Goal: Transaction & Acquisition: Subscribe to service/newsletter

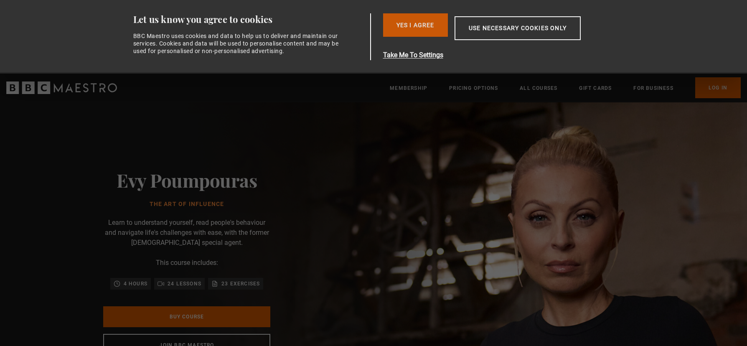
click at [401, 31] on button "Yes I Agree" at bounding box center [415, 24] width 65 height 23
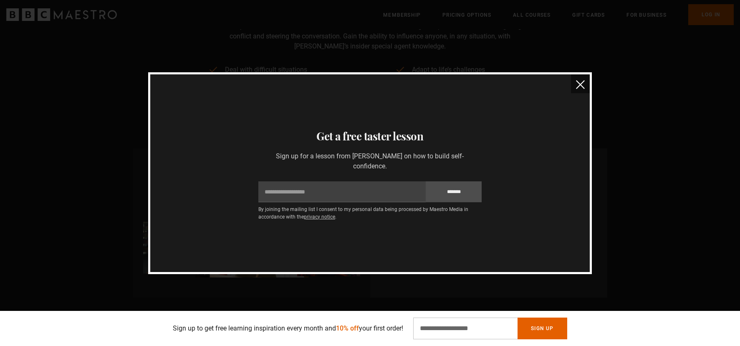
scroll to position [282, 0]
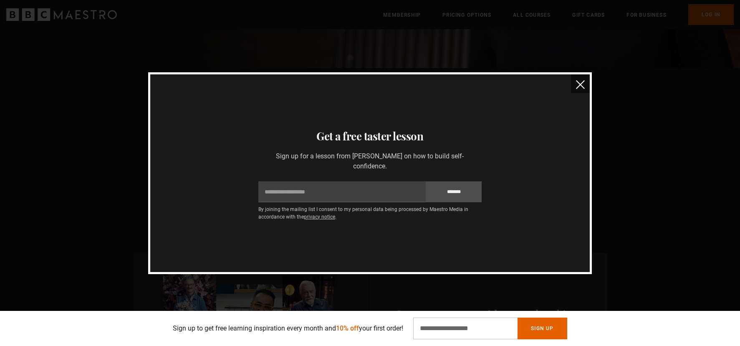
click at [578, 86] on img "close" at bounding box center [580, 84] width 9 height 9
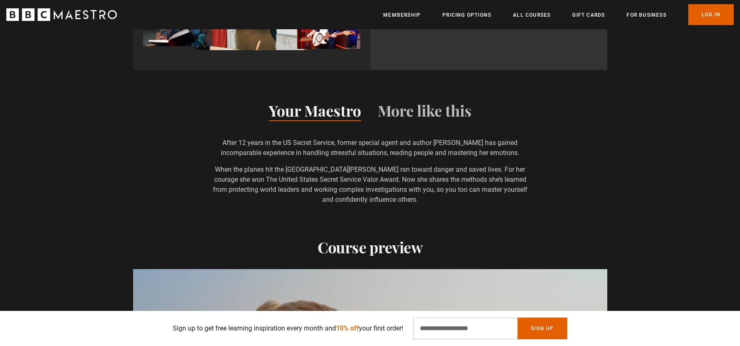
scroll to position [862, 0]
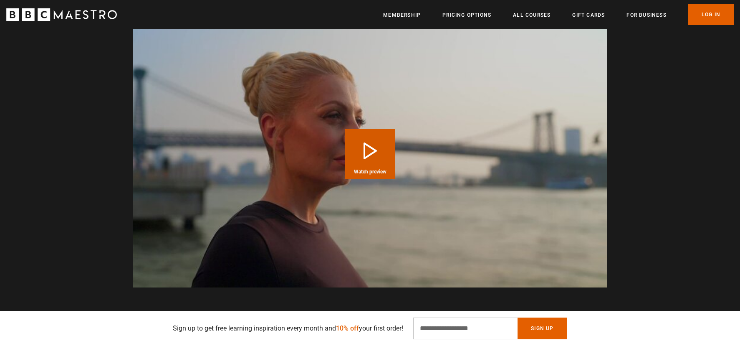
click at [366, 158] on button "Play Course overview for The Art of Influence with Evy Poumpouras Watch preview" at bounding box center [370, 154] width 50 height 50
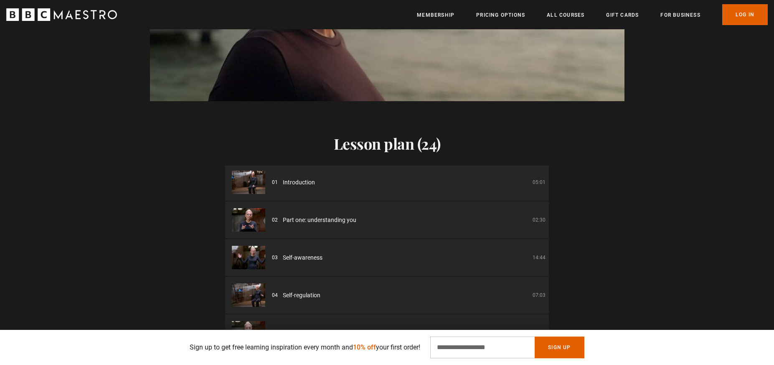
scroll to position [0, 0]
click at [385, 218] on div "02 Part one: understanding you 02:30" at bounding box center [409, 221] width 274 height 9
click at [325, 224] on span "Part one: understanding you" at bounding box center [319, 221] width 73 height 9
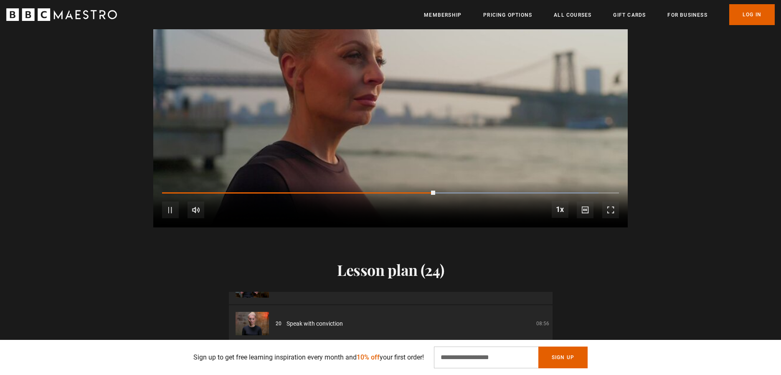
scroll to position [1166, 0]
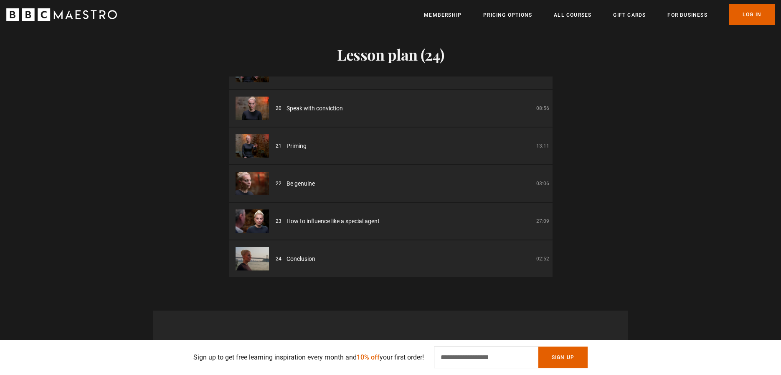
click at [552, 213] on div "Lesson plan (24) 01 Introduction 05:01 02 Part one: understanding you 02:30 03 …" at bounding box center [390, 144] width 781 height 265
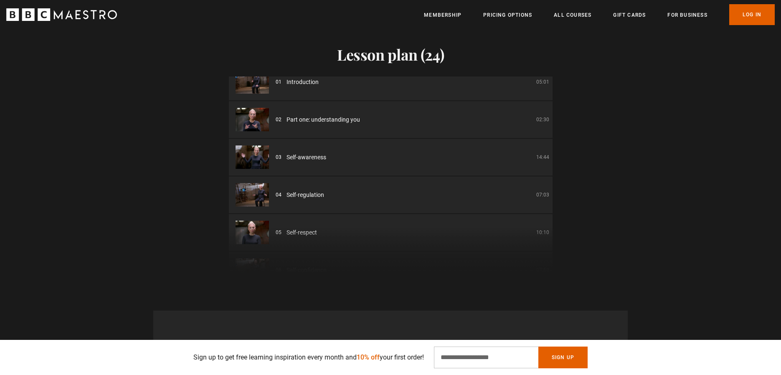
scroll to position [0, 0]
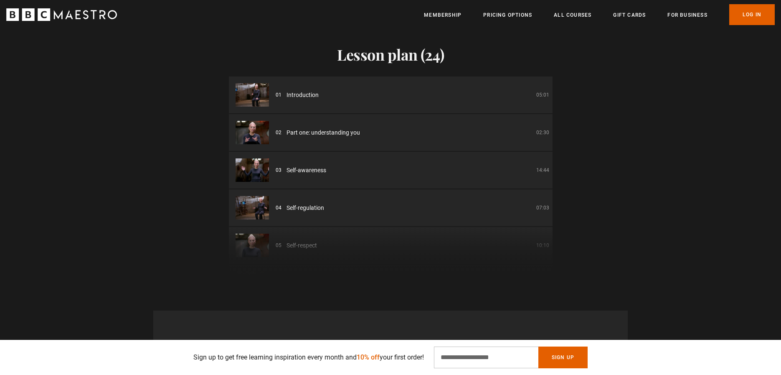
click at [430, 103] on li "01 Introduction 05:01" at bounding box center [391, 94] width 324 height 37
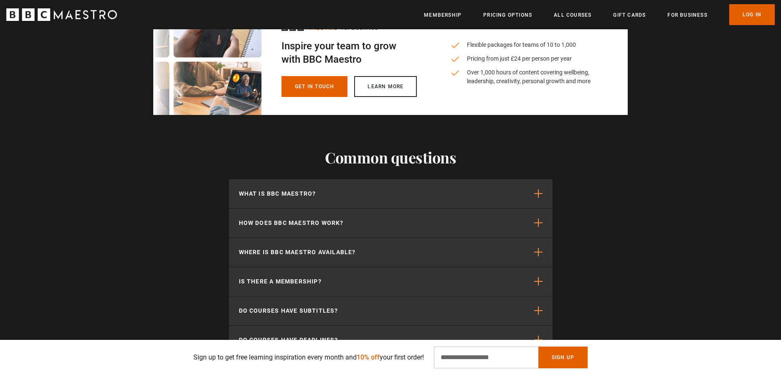
scroll to position [2579, 0]
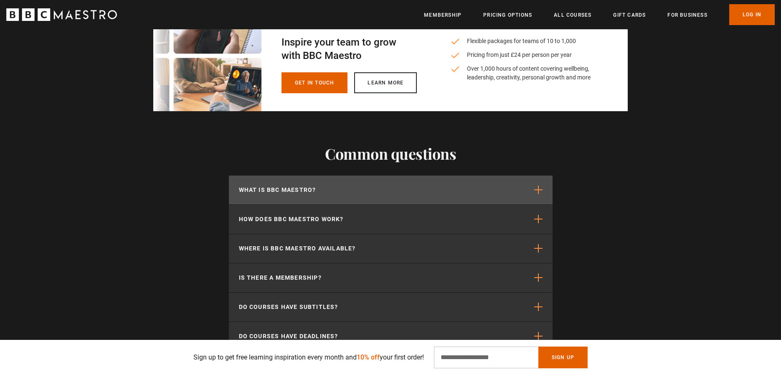
click at [544, 187] on button "What is BBC Maestro?" at bounding box center [391, 189] width 324 height 29
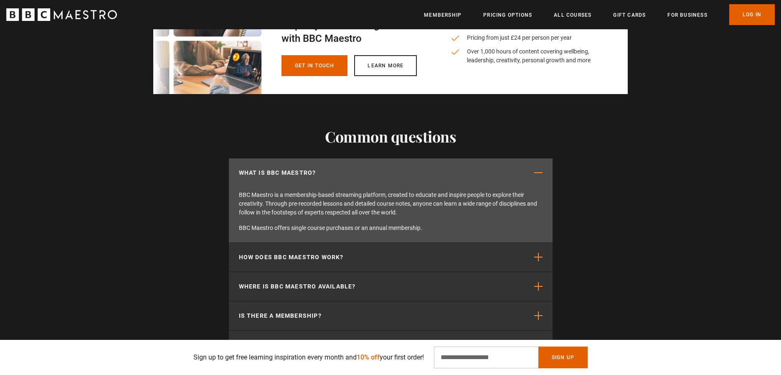
scroll to position [2614, 0]
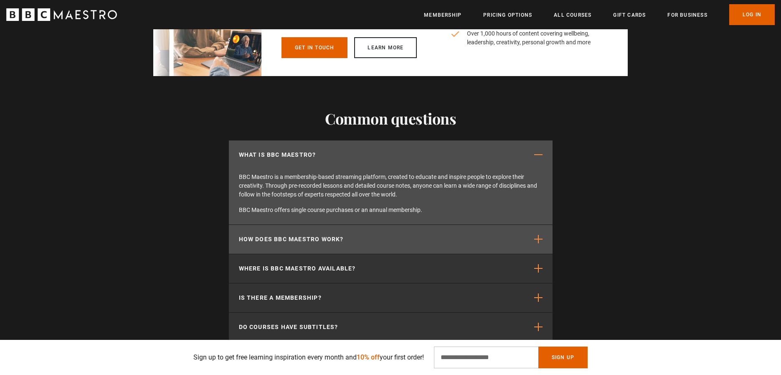
click at [496, 233] on button "How does BBC Maestro work?" at bounding box center [391, 239] width 324 height 29
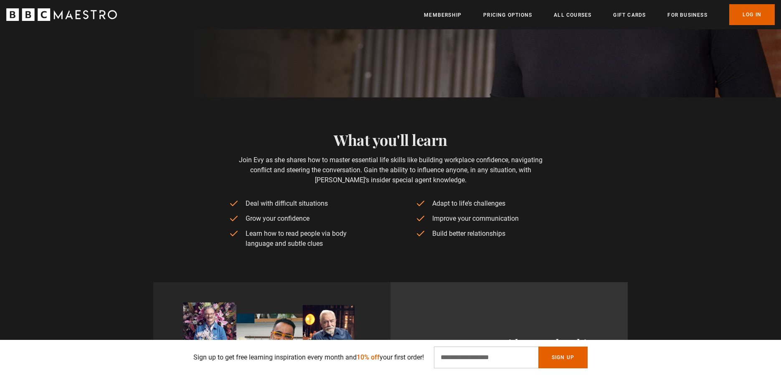
scroll to position [0, 0]
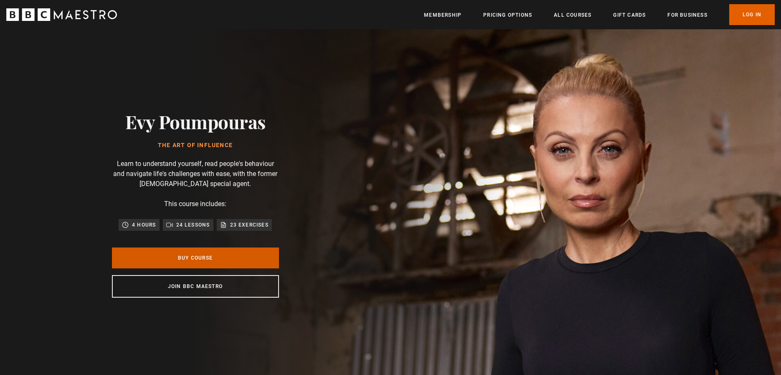
click at [182, 253] on link "Buy Course" at bounding box center [195, 257] width 167 height 21
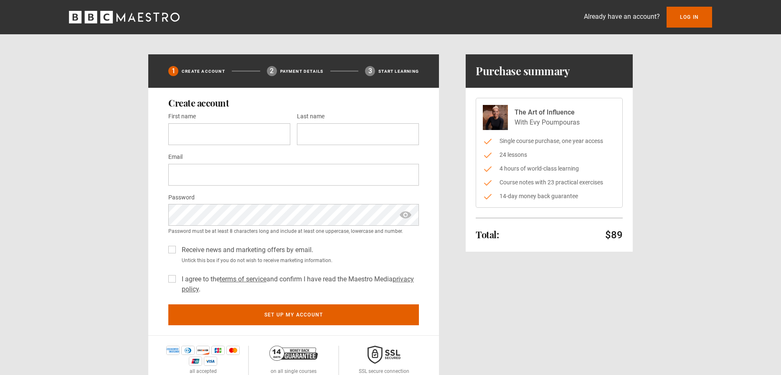
scroll to position [21, 0]
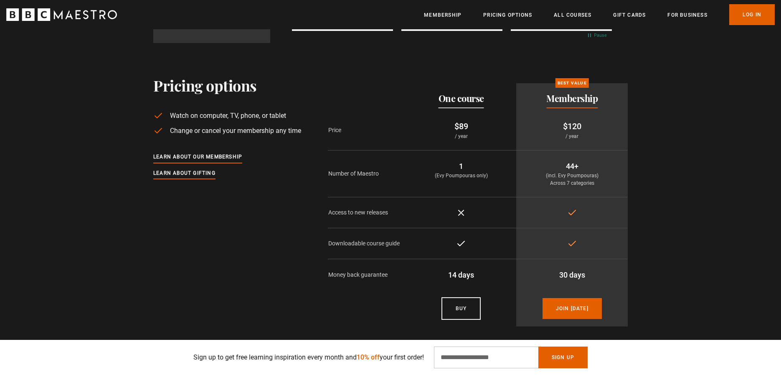
scroll to position [0, 219]
click at [567, 21] on ul "Membership Pricing Options All Courses Gift Cards For business Already have an …" at bounding box center [599, 14] width 351 height 21
click at [566, 18] on link "All Courses" at bounding box center [573, 15] width 38 height 8
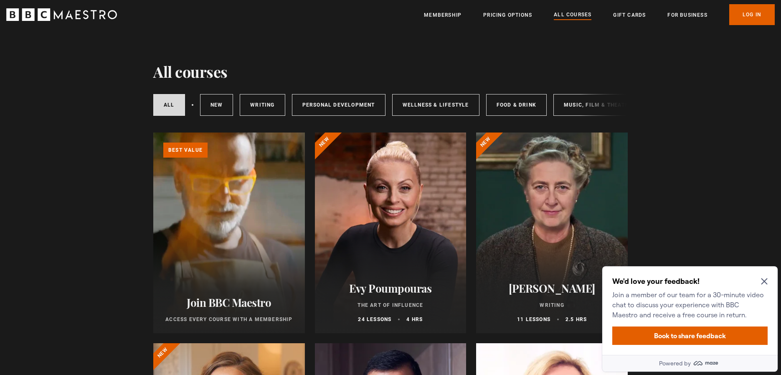
click at [763, 281] on icon "Close Maze Prompt" at bounding box center [764, 281] width 7 height 7
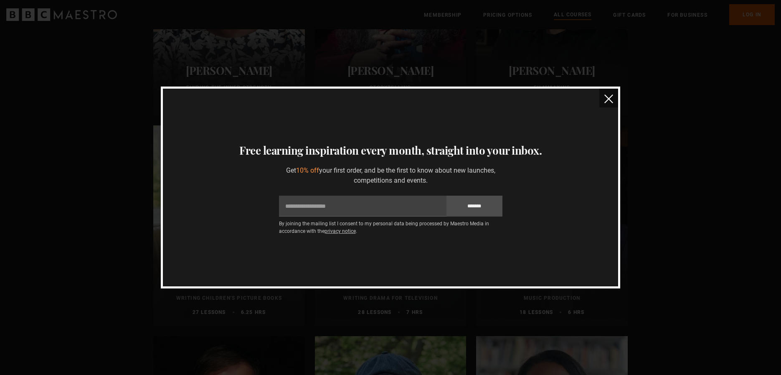
scroll to position [2162, 0]
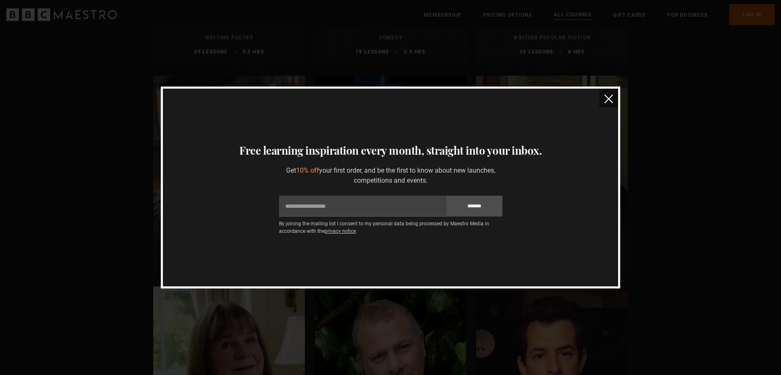
click at [611, 99] on img "close" at bounding box center [608, 98] width 9 height 9
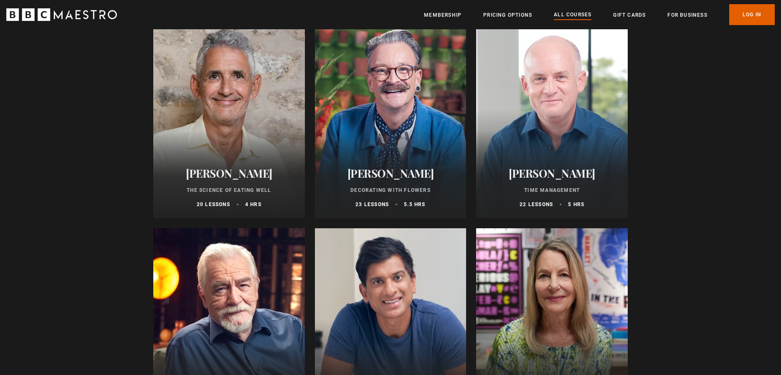
scroll to position [1259, 0]
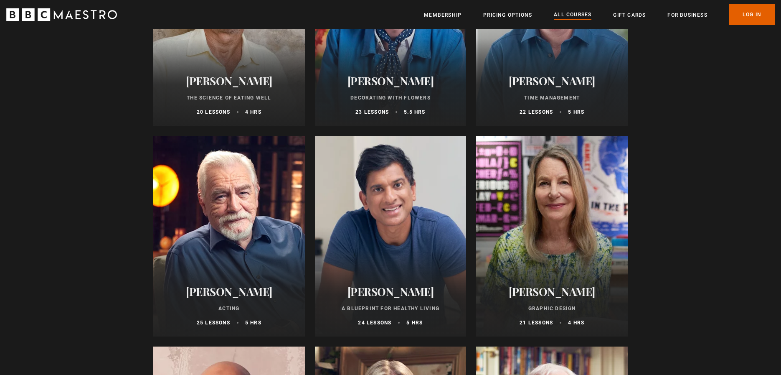
click at [567, 76] on div "Oliver Burkeman Time Management 22 lessons 5 hrs" at bounding box center [552, 94] width 152 height 61
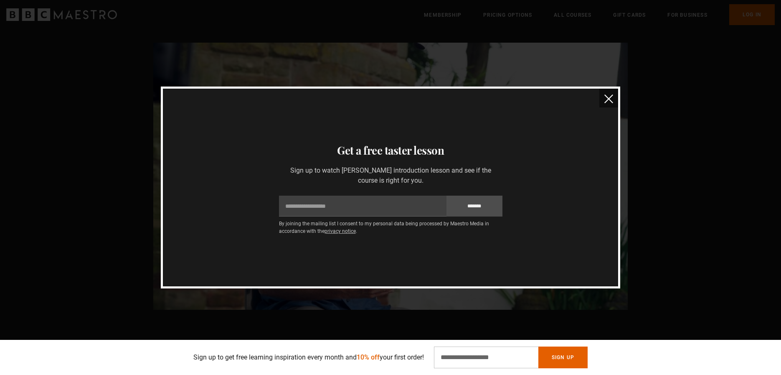
scroll to position [825, 0]
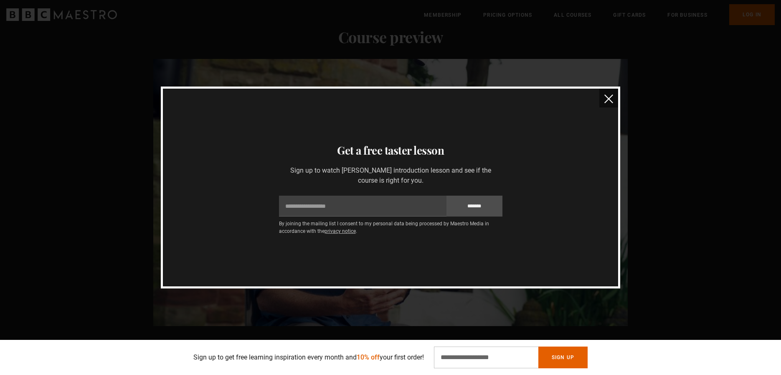
click at [606, 84] on div "Thanks for signing up Check your inbox - your free lesson is on the way! Oops! …" at bounding box center [390, 187] width 781 height 375
click at [607, 99] on img "close" at bounding box center [608, 98] width 9 height 9
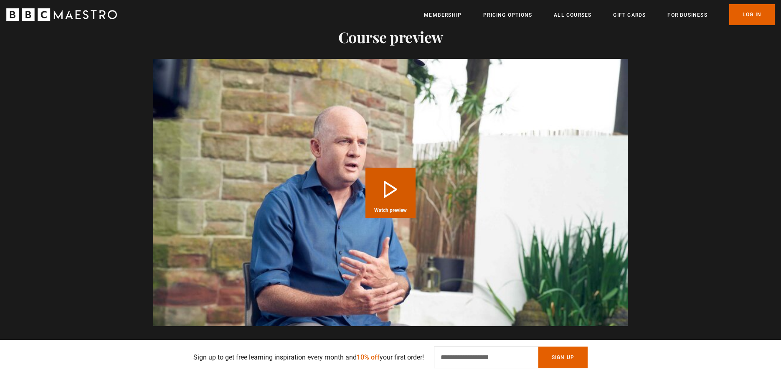
click at [408, 187] on button "Play Course overview for Time Management with [PERSON_NAME] Watch preview" at bounding box center [390, 192] width 50 height 50
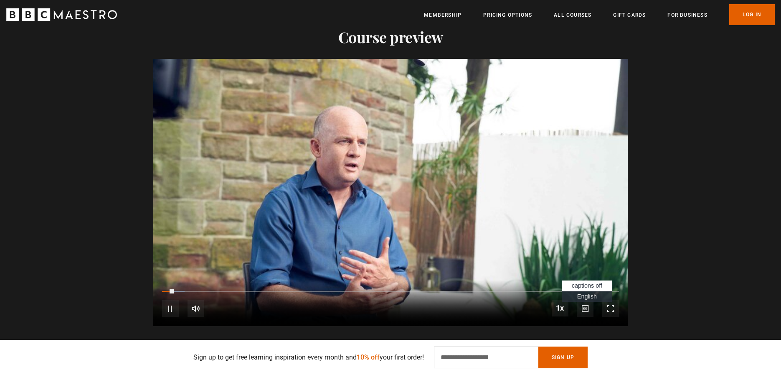
click at [586, 307] on span "Video Player" at bounding box center [585, 308] width 17 height 17
click at [585, 294] on span "English Captions" at bounding box center [587, 296] width 20 height 7
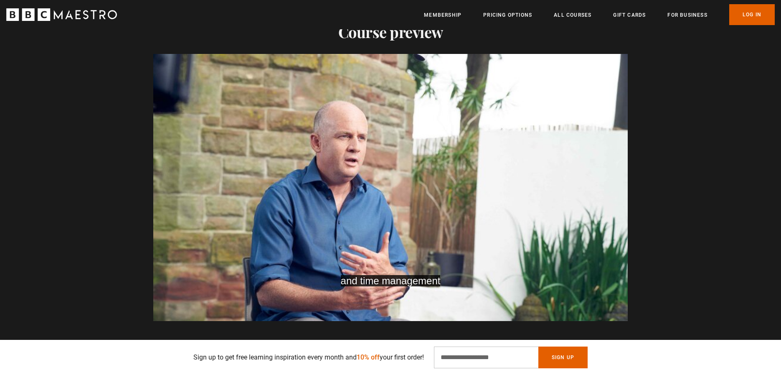
scroll to position [0, 547]
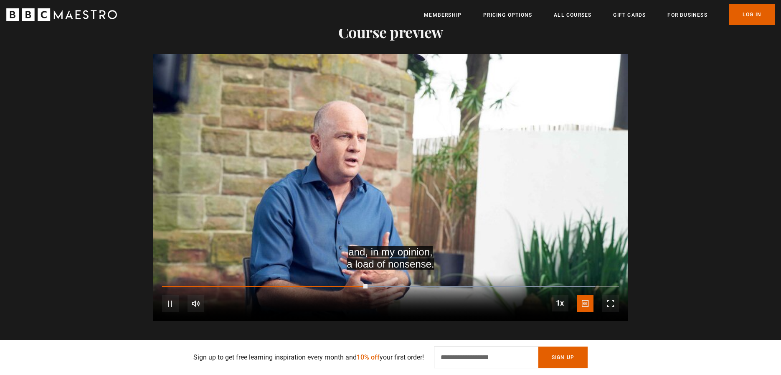
click at [180, 299] on div "10s Skip Back 10 seconds Pause 10s Skip Forward 10 seconds Loaded : 94.67% 0:02…" at bounding box center [390, 298] width 474 height 46
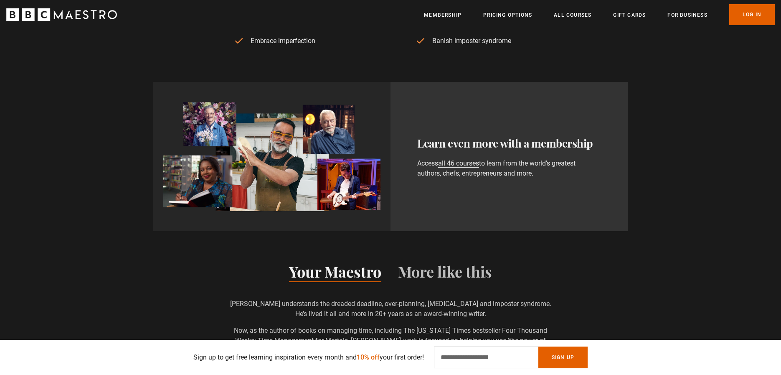
scroll to position [207, 0]
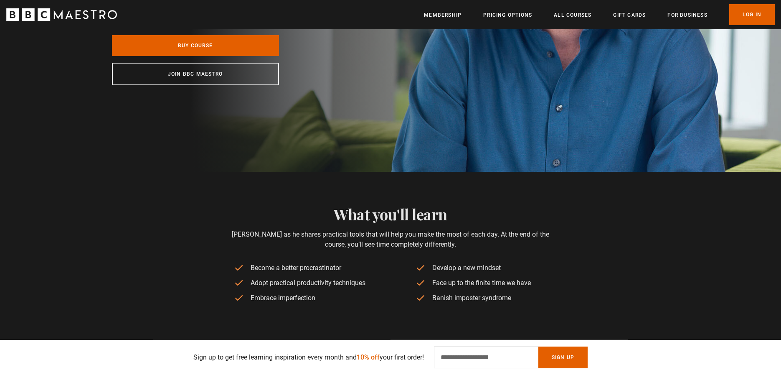
click at [88, 13] on icon "BBC Maestro" at bounding box center [61, 14] width 111 height 13
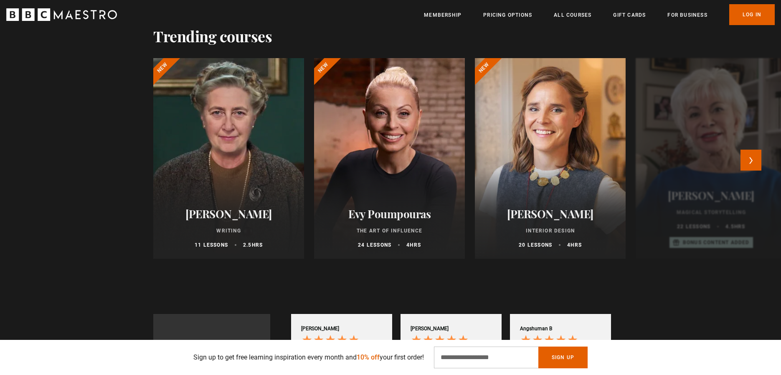
scroll to position [61, 0]
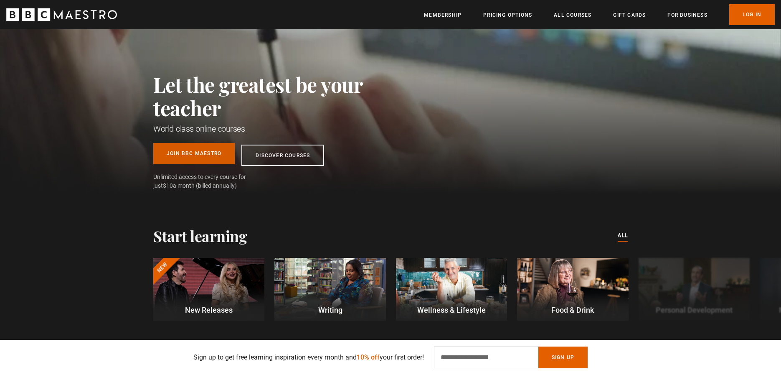
click at [183, 155] on link "Join BBC Maestro" at bounding box center [193, 153] width 81 height 21
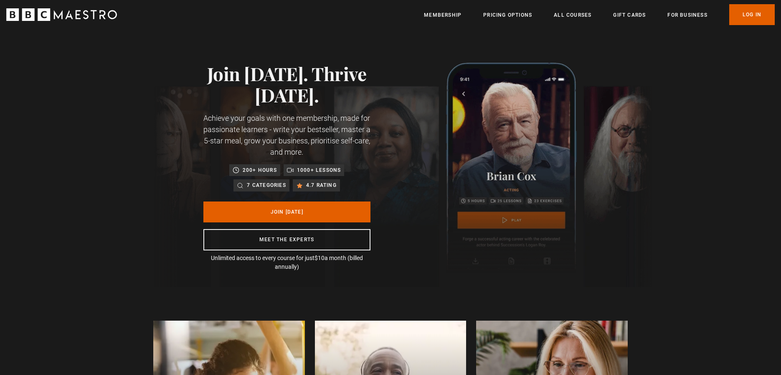
scroll to position [0, 109]
click at [456, 19] on li "Membership" at bounding box center [443, 15] width 38 height 10
click at [455, 17] on link "Membership" at bounding box center [443, 15] width 38 height 8
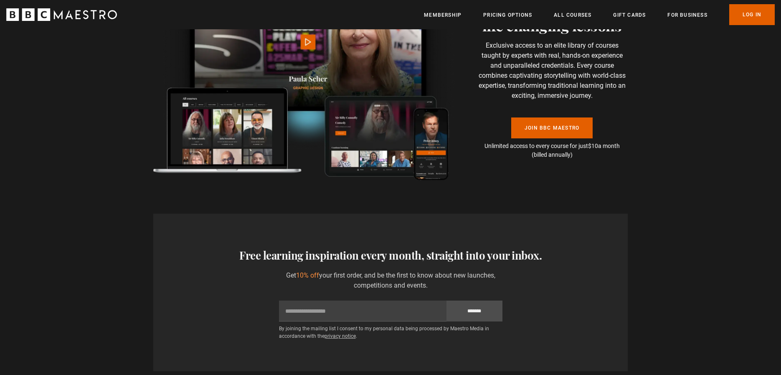
scroll to position [2100, 0]
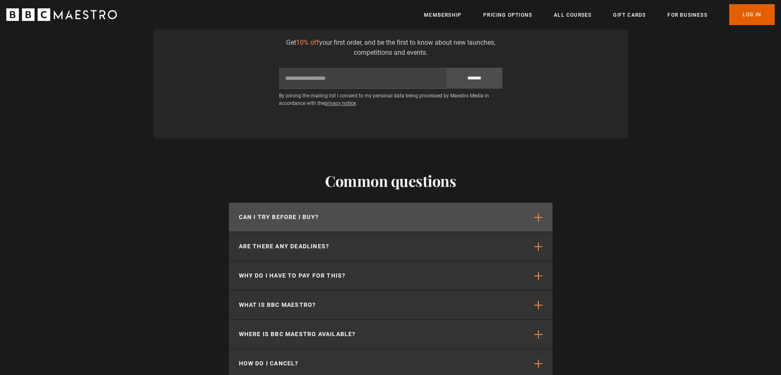
click at [366, 203] on button "Can I try before I buy?" at bounding box center [391, 217] width 324 height 29
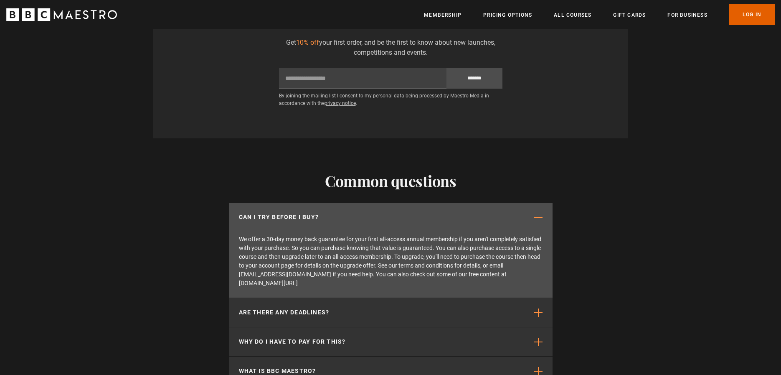
click at [366, 203] on button "Can I try before I buy?" at bounding box center [391, 217] width 324 height 29
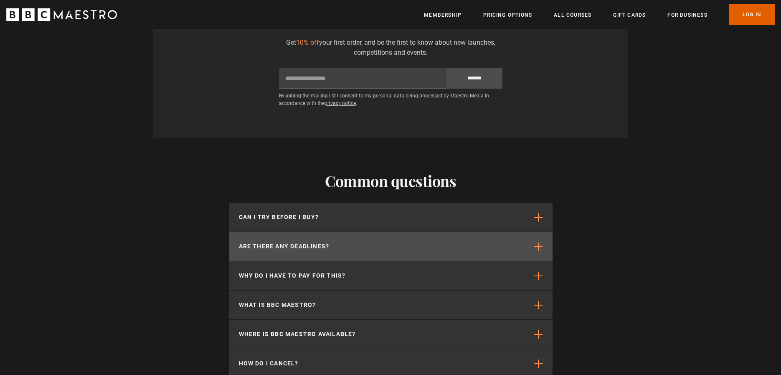
click at [330, 232] on button "Are there any deadlines?" at bounding box center [391, 246] width 324 height 29
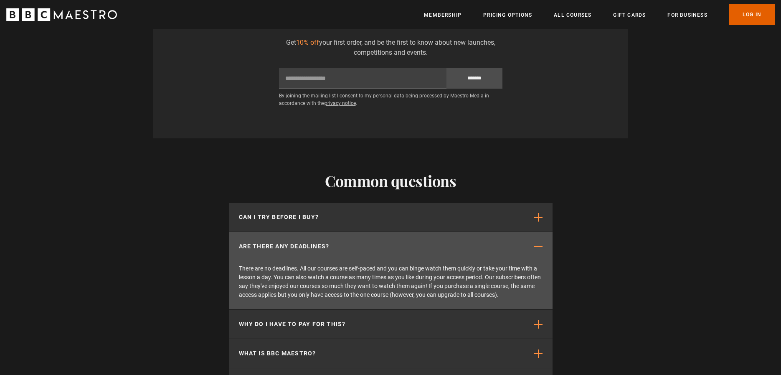
click at [330, 232] on button "Are there any deadlines?" at bounding box center [391, 246] width 324 height 29
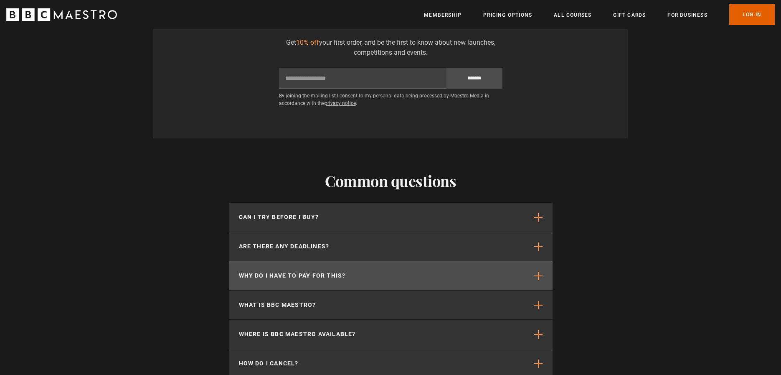
click at [337, 261] on button "Why do I have to pay for this?" at bounding box center [391, 275] width 324 height 29
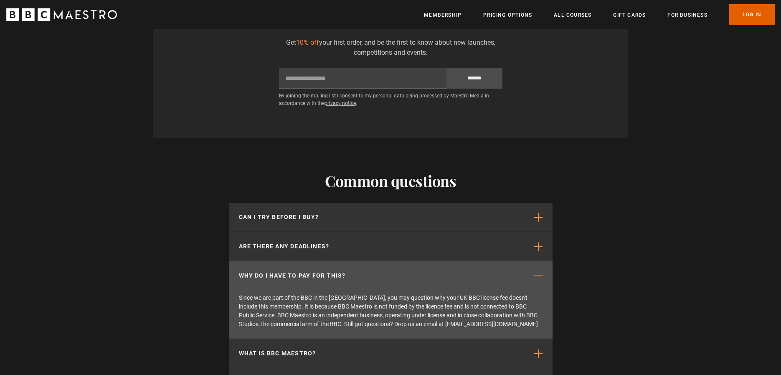
click at [337, 271] on p "Why do I have to pay for this?" at bounding box center [292, 275] width 107 height 9
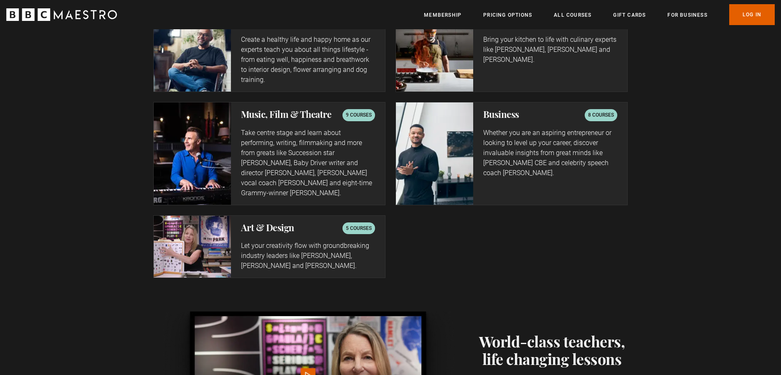
scroll to position [1138, 0]
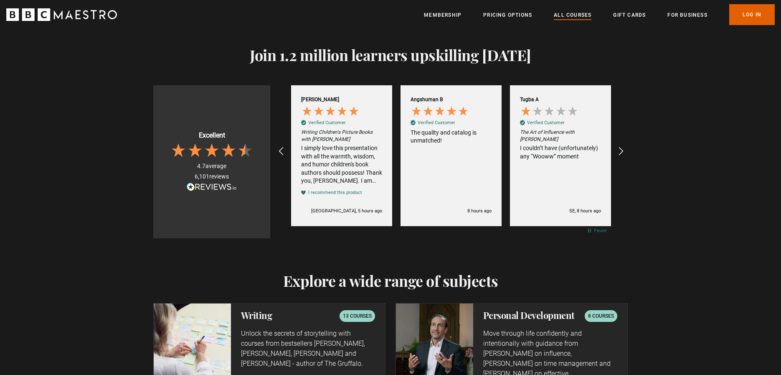
click at [580, 12] on link "All Courses" at bounding box center [573, 15] width 38 height 8
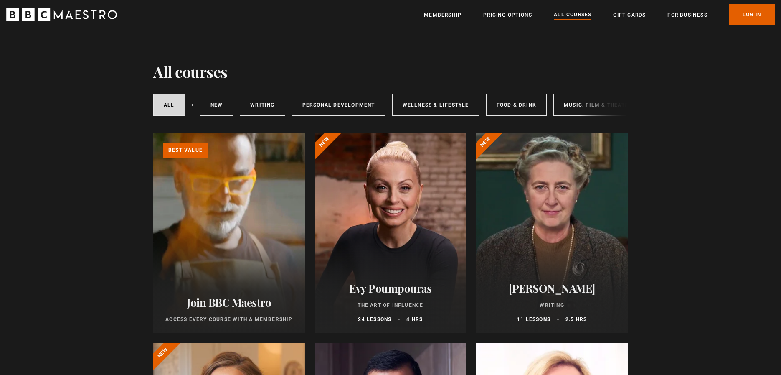
click at [402, 203] on div at bounding box center [391, 232] width 152 height 200
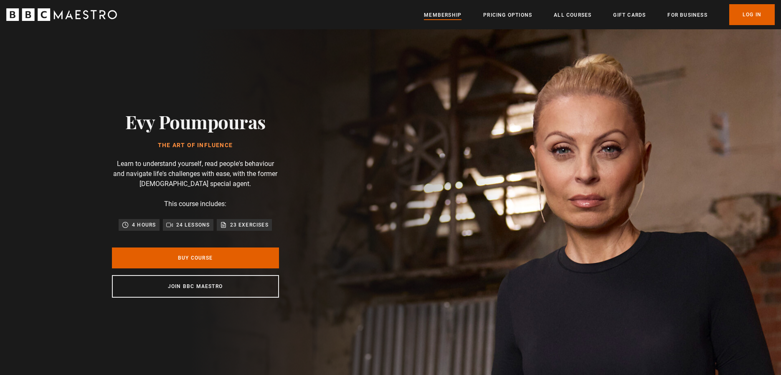
click at [434, 17] on link "Membership" at bounding box center [443, 15] width 38 height 8
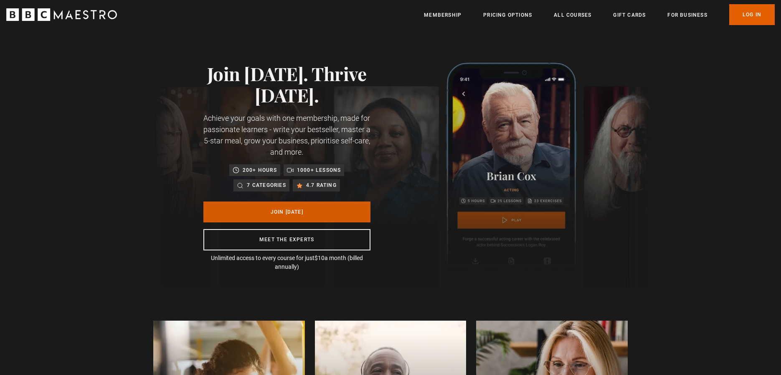
click at [309, 209] on link "Join [DATE]" at bounding box center [286, 211] width 167 height 21
click at [563, 17] on link "All Courses" at bounding box center [573, 15] width 38 height 8
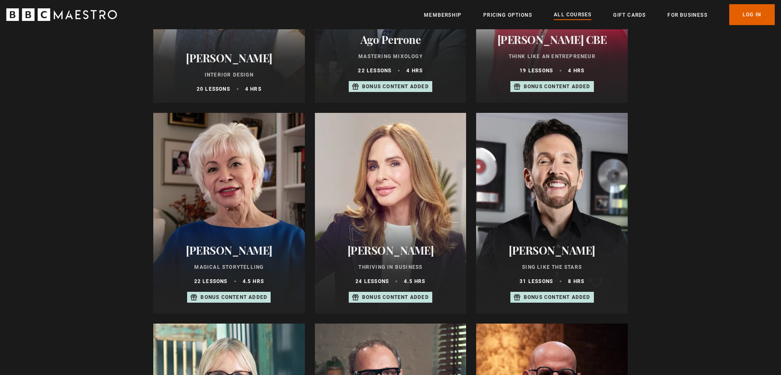
scroll to position [233, 0]
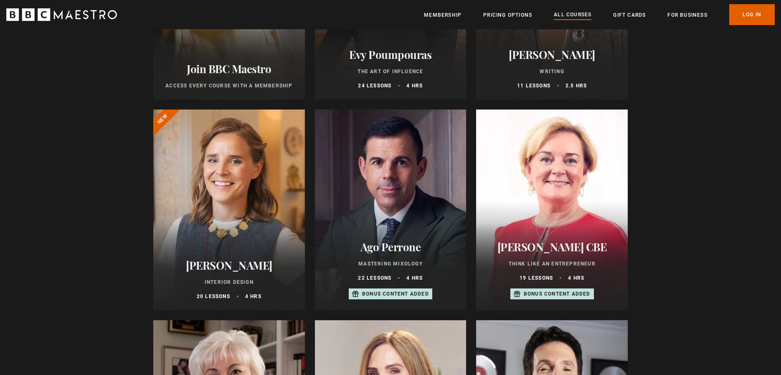
click at [457, 157] on div at bounding box center [391, 209] width 152 height 200
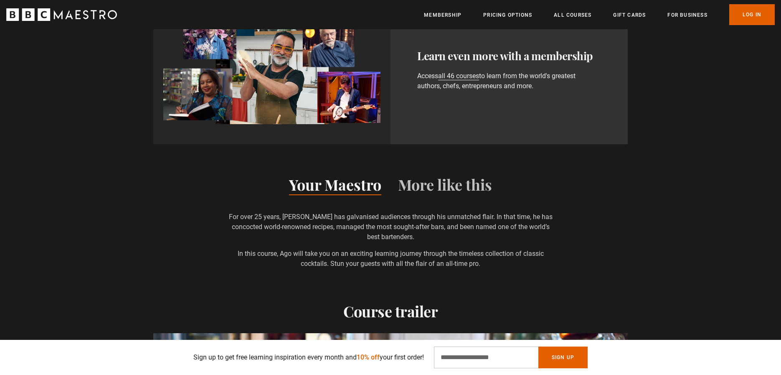
scroll to position [839, 0]
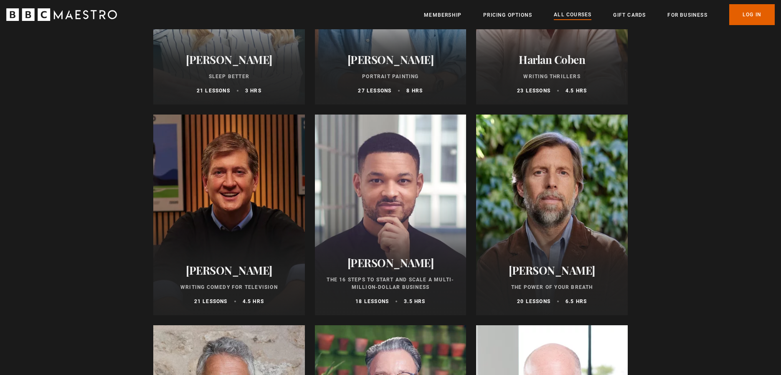
scroll to position [800, 0]
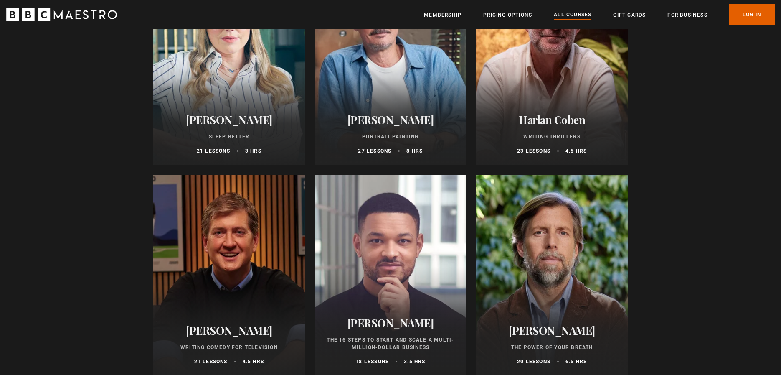
click at [235, 104] on div at bounding box center [229, 64] width 152 height 200
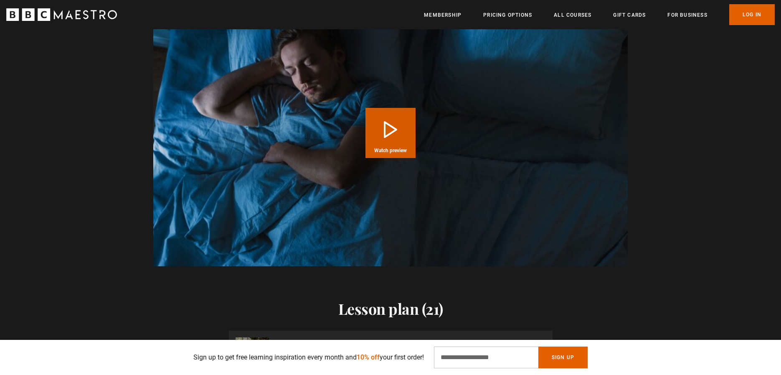
click at [386, 116] on button "Play Course overview for Sleep Better with Stephanie Romiszewski Watch preview" at bounding box center [390, 133] width 50 height 50
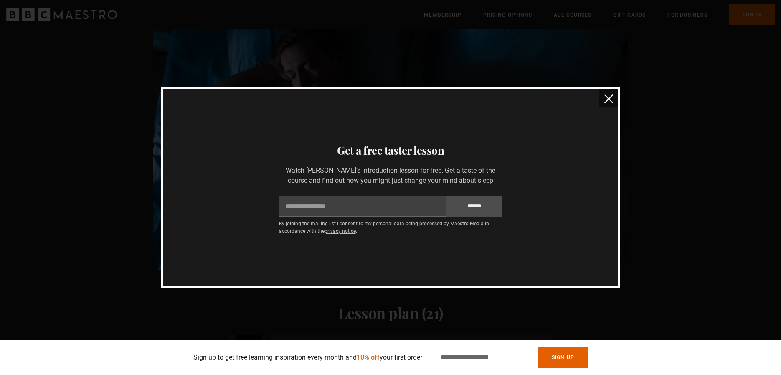
scroll to position [784, 0]
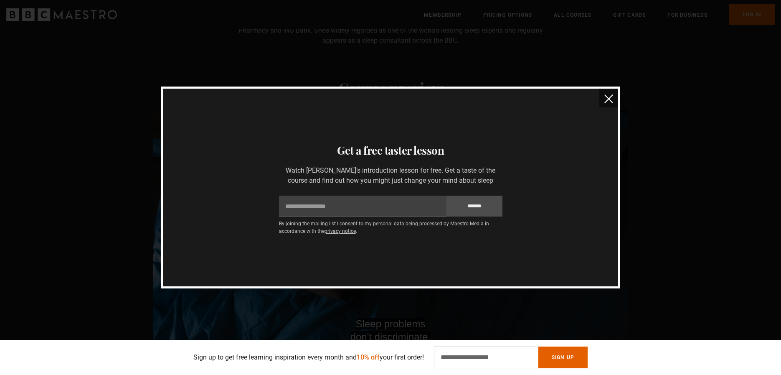
click at [612, 104] on button "close" at bounding box center [608, 98] width 19 height 19
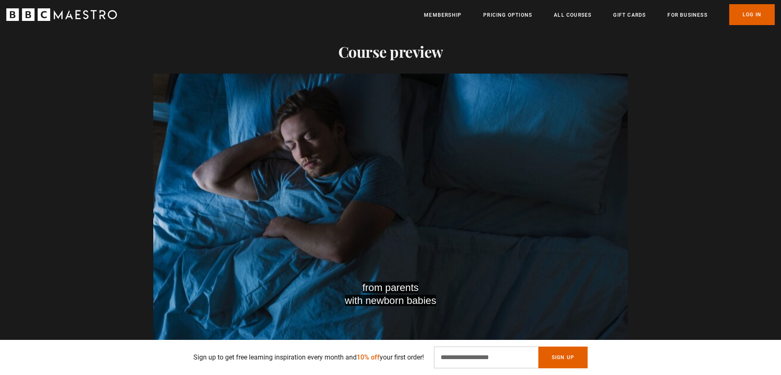
scroll to position [831, 0]
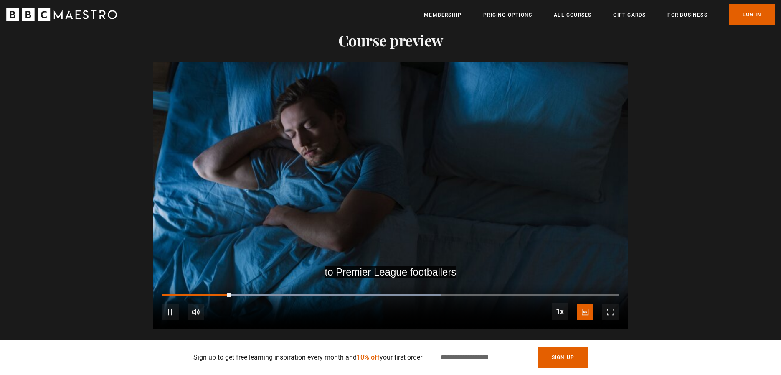
click at [171, 304] on span "Video Player" at bounding box center [170, 311] width 17 height 17
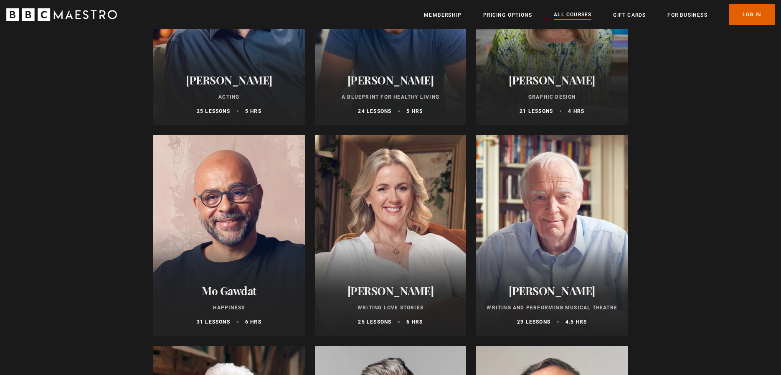
scroll to position [1238, 0]
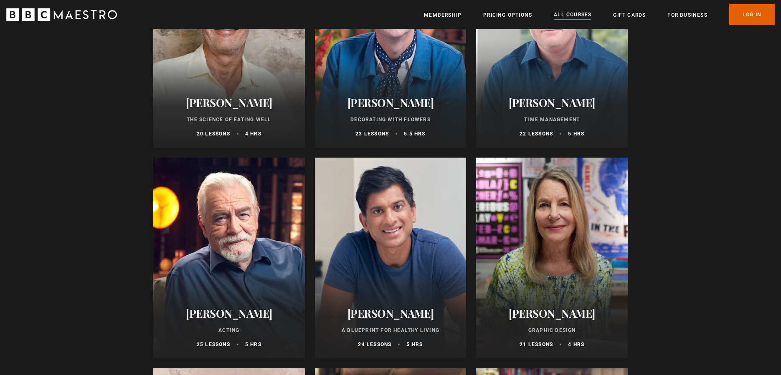
click at [375, 202] on div at bounding box center [391, 257] width 152 height 200
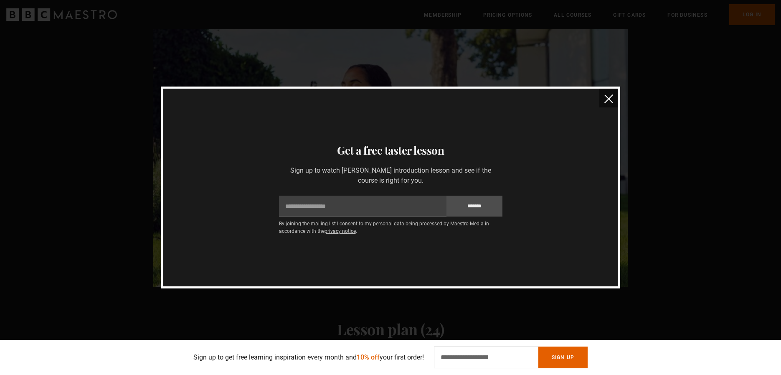
scroll to position [757, 0]
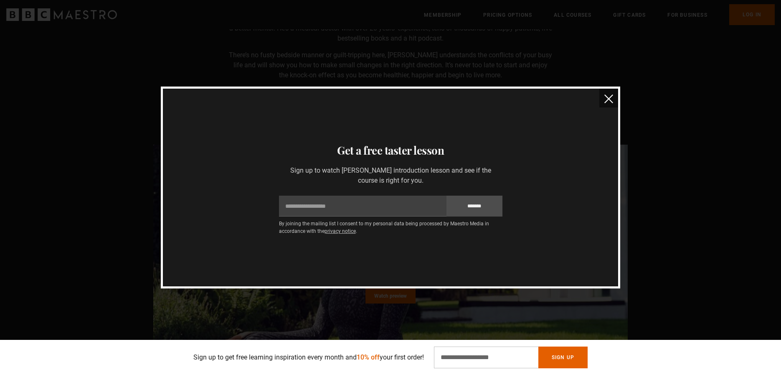
click at [606, 102] on img "close" at bounding box center [608, 98] width 9 height 9
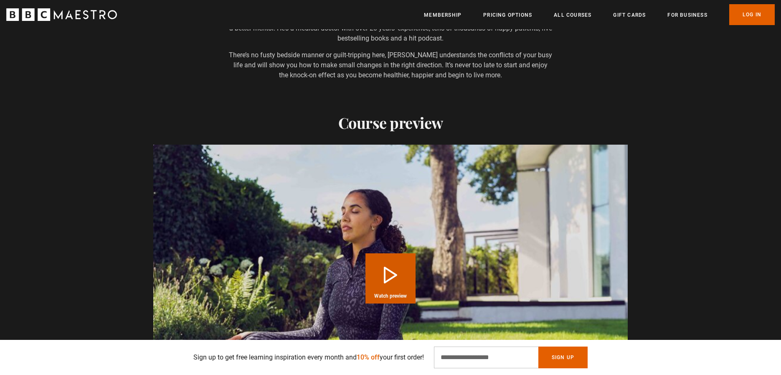
click at [388, 276] on button "Play Course overview for A Blueprint for Healthy Living with Dr Rangan Chatterj…" at bounding box center [390, 278] width 50 height 50
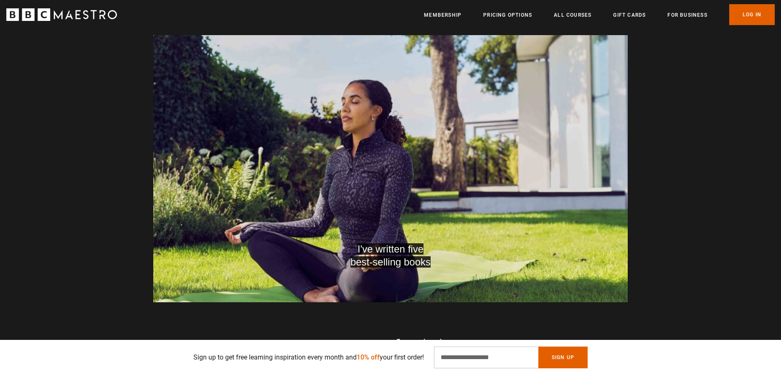
scroll to position [0, 219]
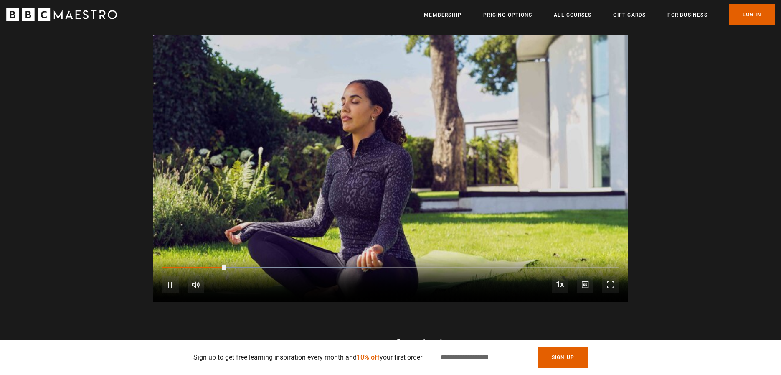
click at [173, 281] on span "Video Player" at bounding box center [170, 284] width 17 height 17
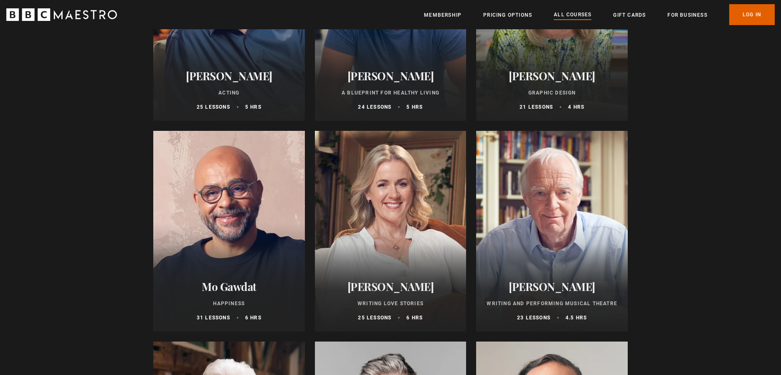
scroll to position [1576, 0]
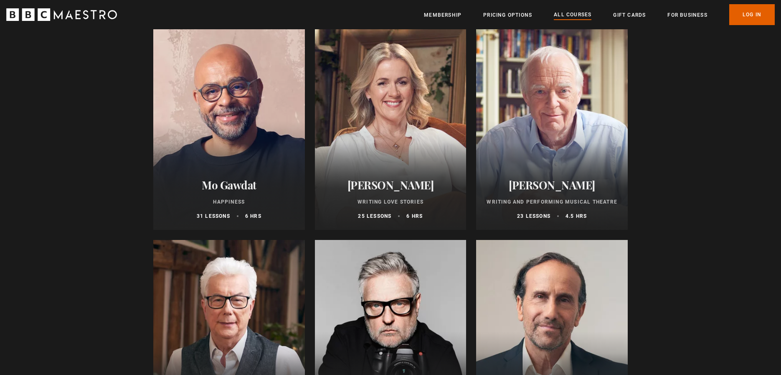
click at [279, 122] on div at bounding box center [229, 129] width 152 height 200
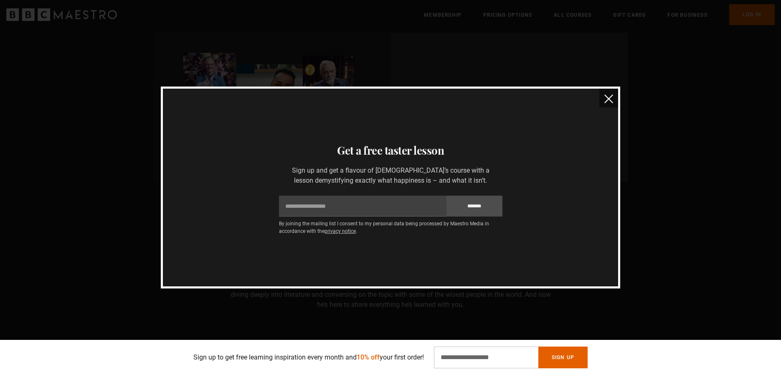
scroll to position [533, 0]
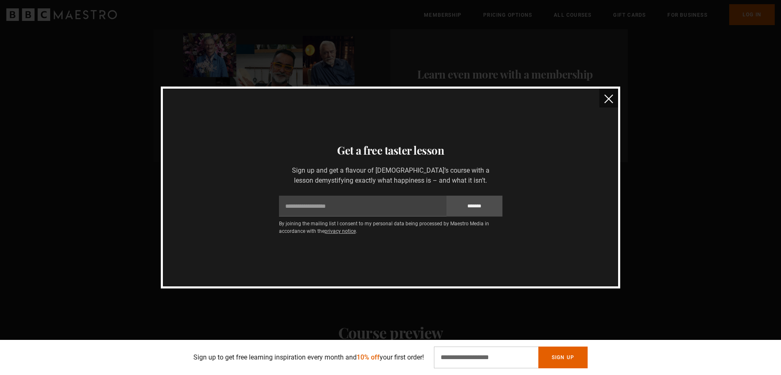
click at [613, 99] on img "close" at bounding box center [608, 98] width 9 height 9
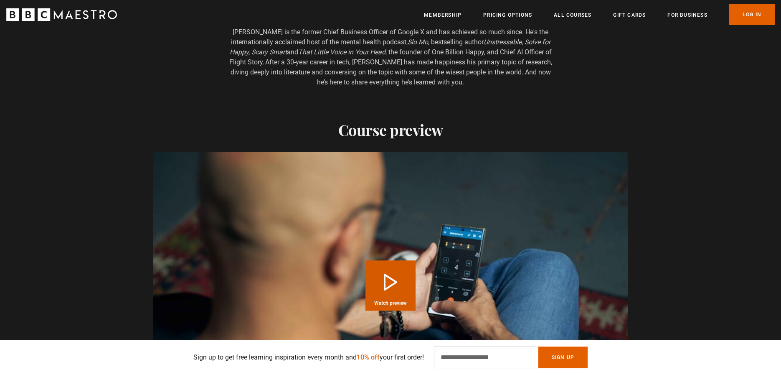
scroll to position [832, 0]
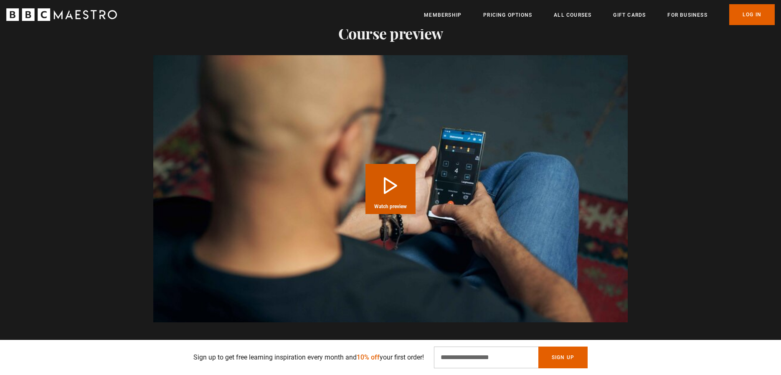
click at [387, 187] on button "Play Course overview for Happiness with Mo Gawdat Watch preview" at bounding box center [390, 189] width 50 height 50
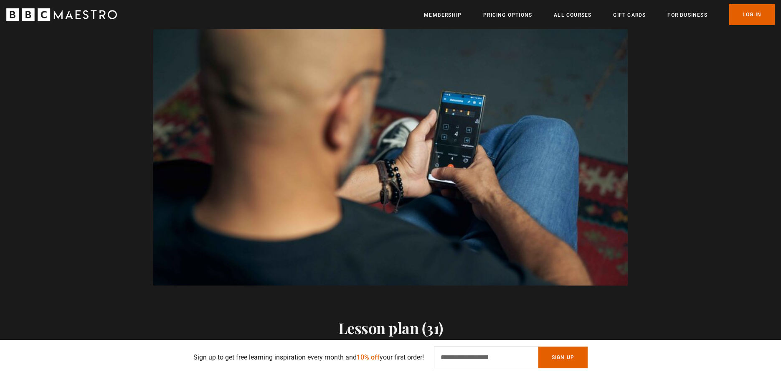
scroll to position [0, 219]
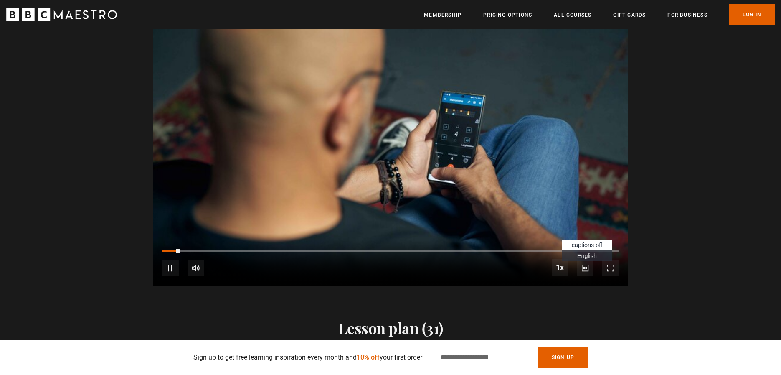
click at [584, 256] on span "English Captions" at bounding box center [587, 255] width 20 height 7
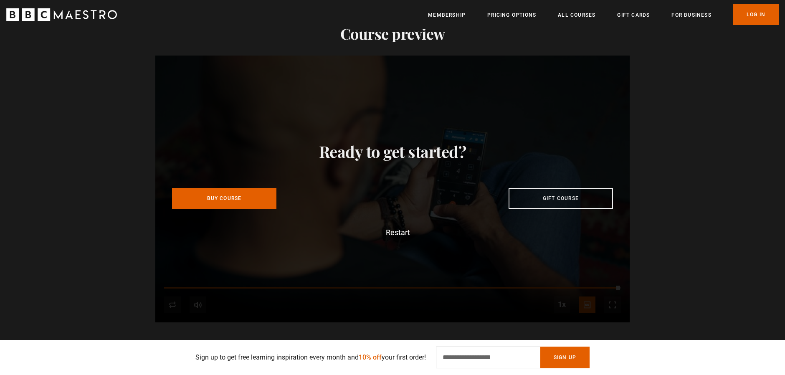
scroll to position [0, 0]
click at [747, 13] on link "Log In" at bounding box center [756, 14] width 46 height 21
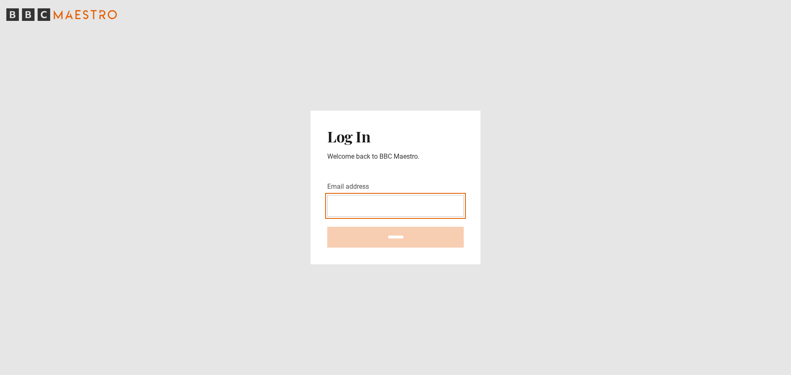
click at [376, 198] on input "Email address" at bounding box center [395, 206] width 137 height 22
click at [383, 203] on input "Email address" at bounding box center [395, 206] width 137 height 22
click at [82, 8] on icon "BBC Maestro" at bounding box center [61, 14] width 111 height 13
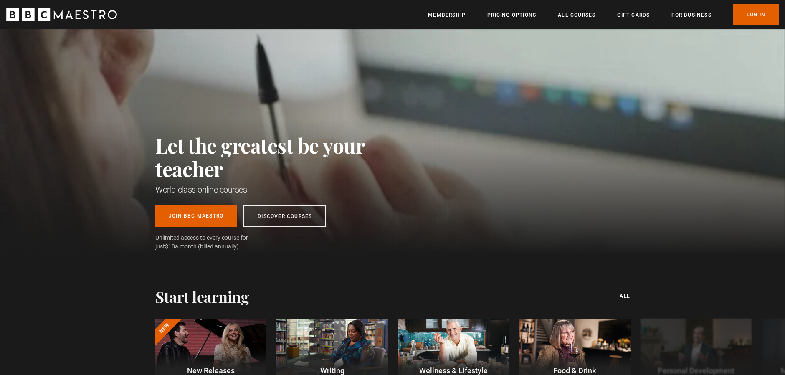
scroll to position [0, 109]
click at [497, 11] on link "Pricing Options" at bounding box center [511, 15] width 49 height 8
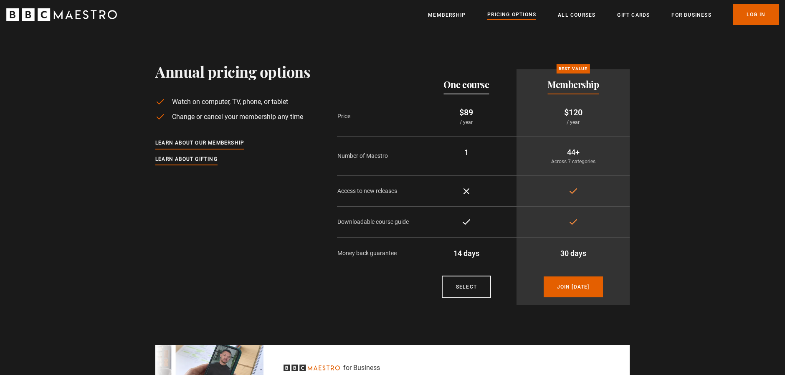
drag, startPoint x: 452, startPoint y: 84, endPoint x: 500, endPoint y: 84, distance: 48.4
click at [500, 84] on th "One course" at bounding box center [466, 82] width 101 height 27
click at [575, 18] on link "All Courses" at bounding box center [577, 15] width 38 height 8
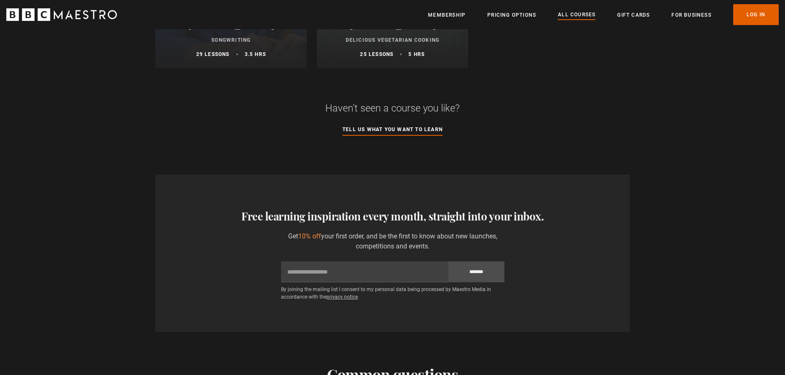
scroll to position [3321, 0]
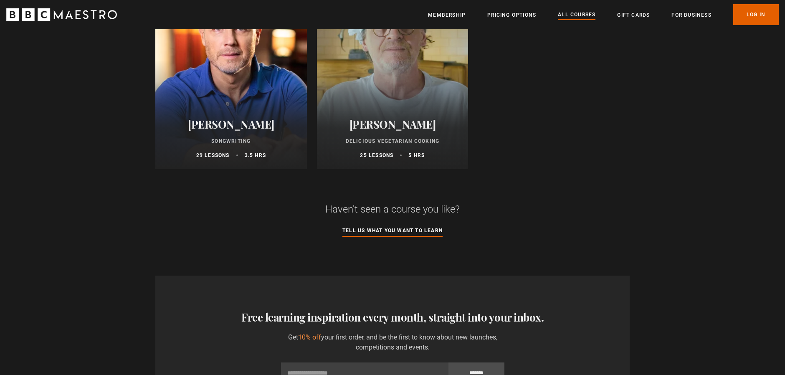
click at [413, 242] on p "Tell us what you want to learn" at bounding box center [392, 234] width 411 height 16
click at [415, 236] on link "Tell us what you want to learn" at bounding box center [392, 230] width 100 height 9
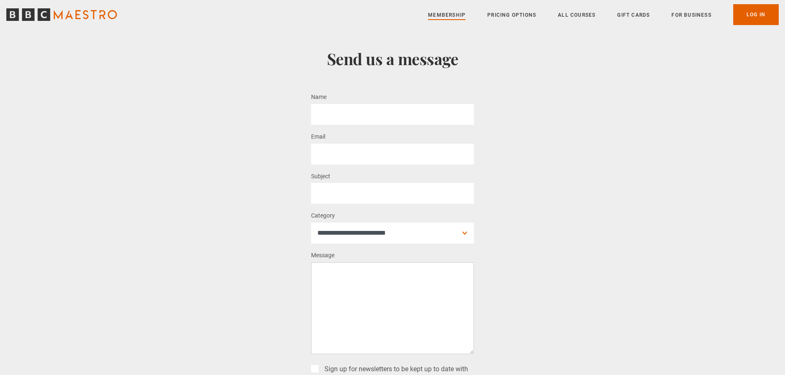
click at [444, 16] on link "Membership" at bounding box center [447, 15] width 38 height 8
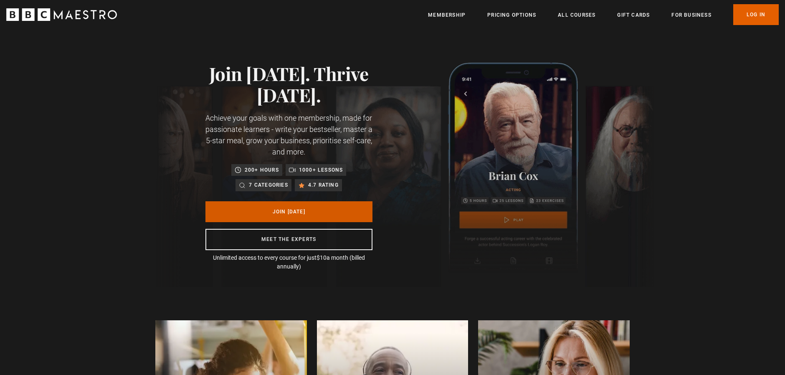
click at [297, 205] on link "Join Today" at bounding box center [288, 211] width 167 height 21
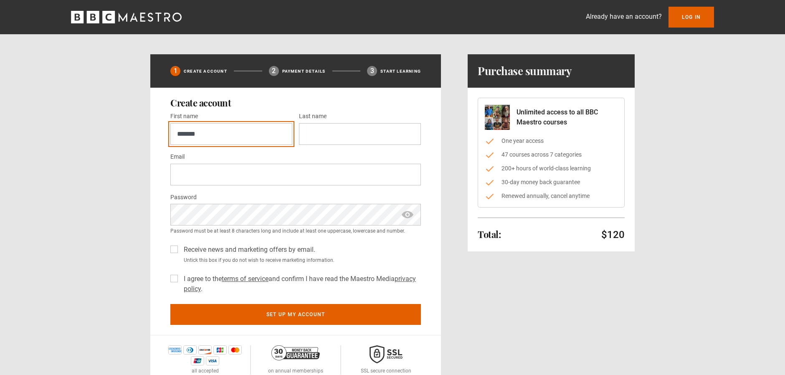
type input "*******"
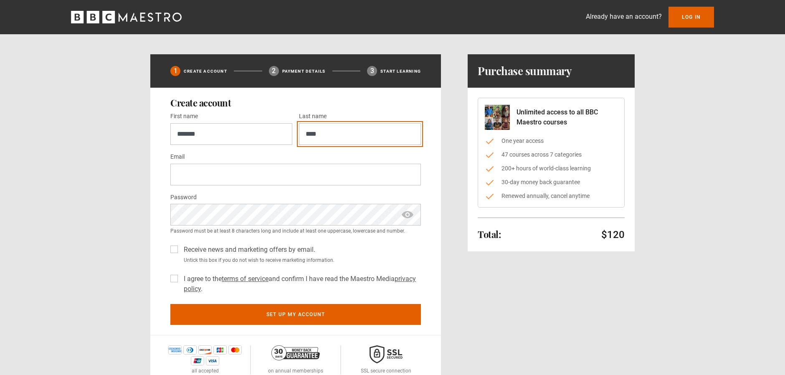
type input "****"
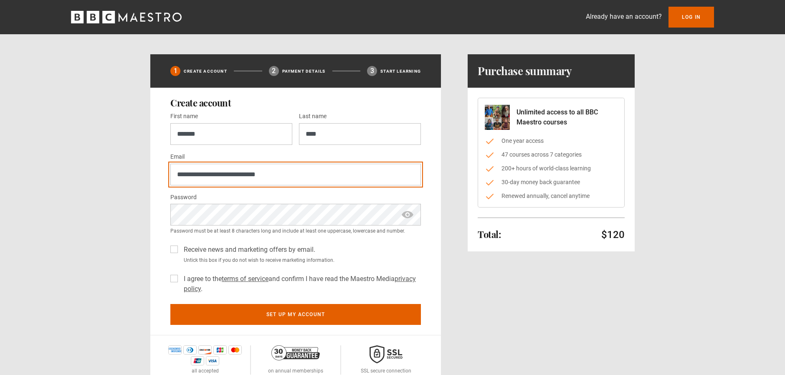
type input "**********"
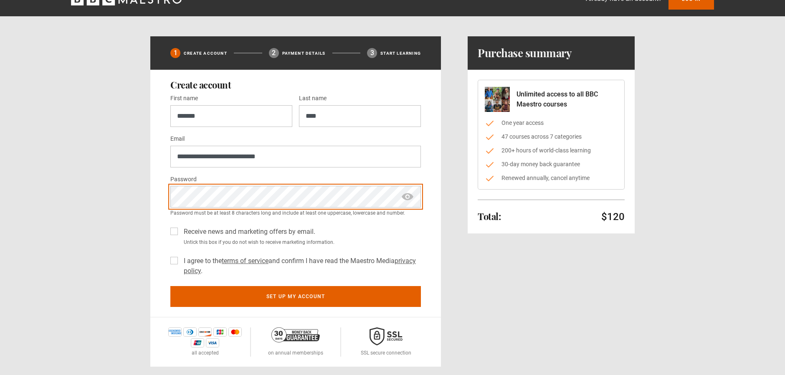
scroll to position [56, 0]
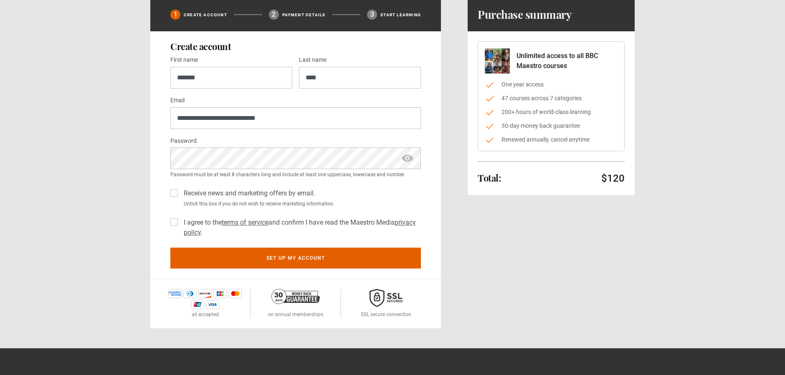
click at [411, 156] on span "show password" at bounding box center [407, 158] width 13 height 22
click at [411, 156] on span "hide password" at bounding box center [407, 158] width 13 height 22
click at [180, 223] on label "I agree to the terms of service and confirm I have read the Maestro Media priva…" at bounding box center [300, 228] width 241 height 20
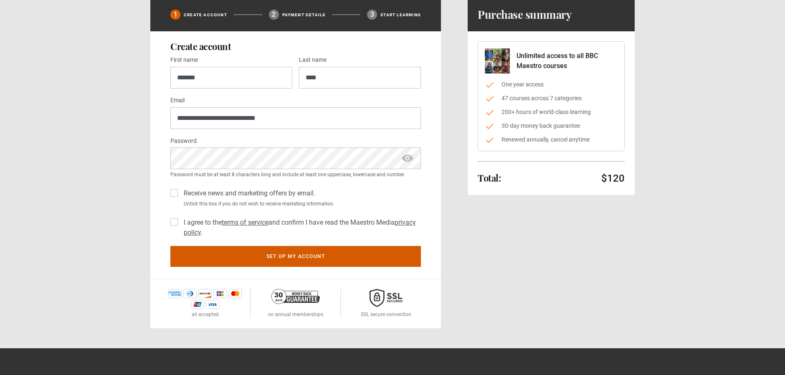
click at [314, 256] on button "Set up my account" at bounding box center [295, 256] width 251 height 21
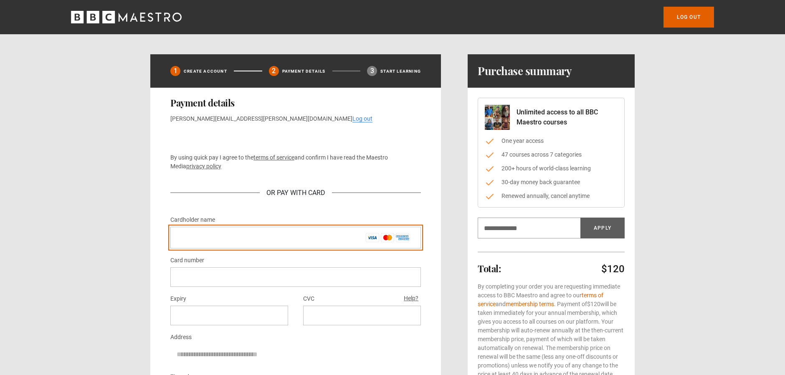
click at [301, 237] on input "Cardholder name *" at bounding box center [295, 238] width 251 height 22
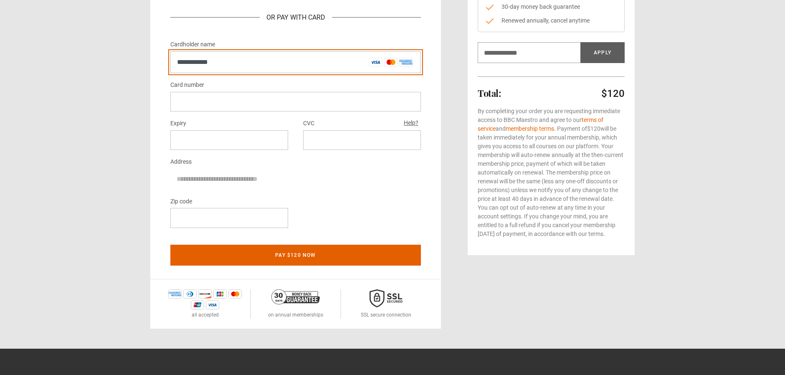
scroll to position [120, 0]
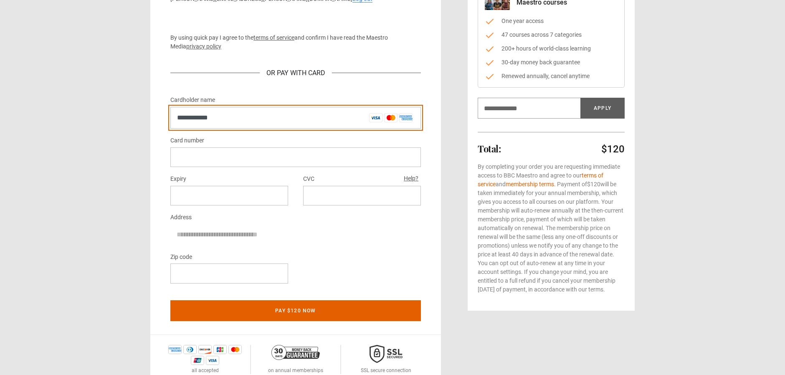
type input "**********"
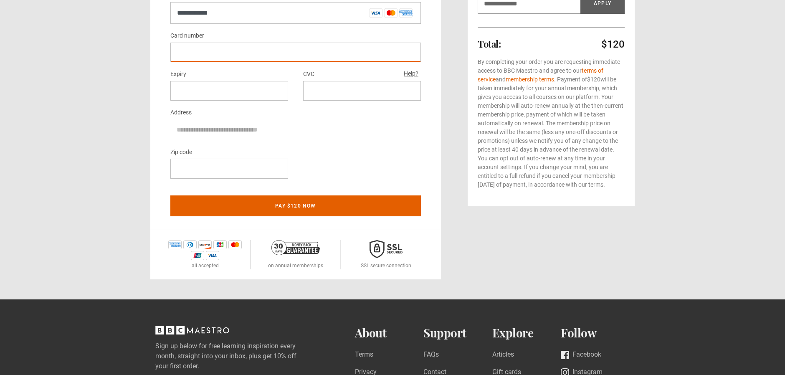
scroll to position [142, 0]
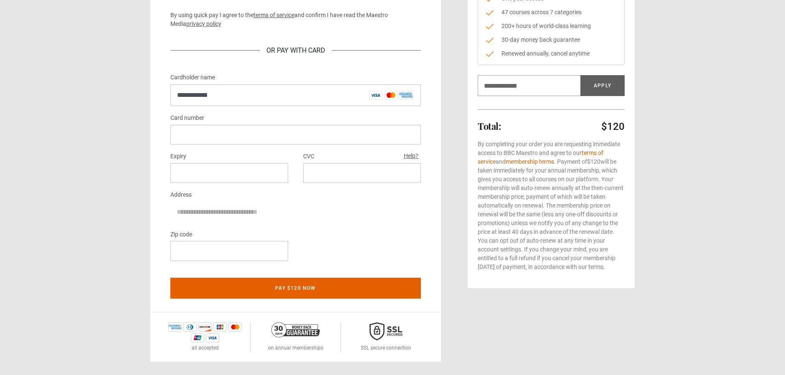
click at [256, 166] on div at bounding box center [229, 173] width 118 height 20
click at [340, 177] on div at bounding box center [362, 173] width 118 height 20
click at [299, 243] on div "Zip code" at bounding box center [295, 248] width 251 height 38
click at [266, 256] on div at bounding box center [229, 251] width 118 height 20
click at [370, 242] on div "Zip code" at bounding box center [295, 248] width 251 height 38
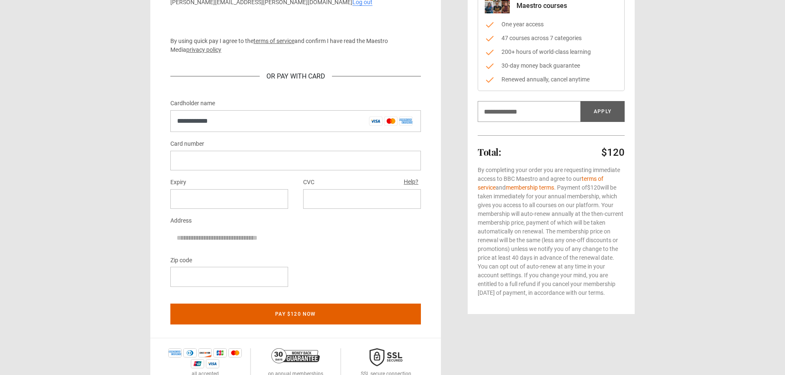
scroll to position [195, 0]
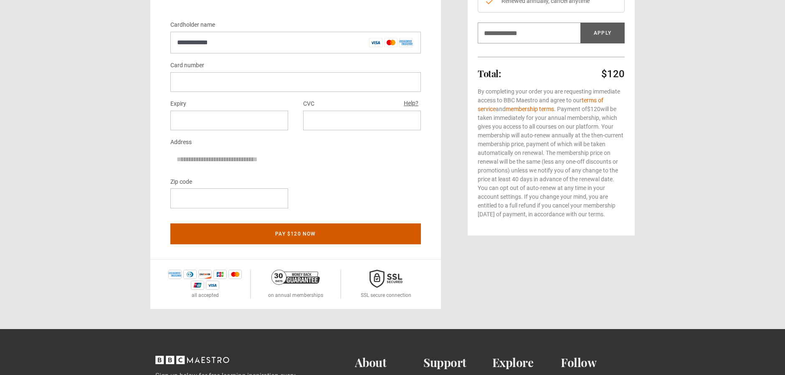
click at [361, 232] on button "Pay $120 now" at bounding box center [295, 233] width 251 height 21
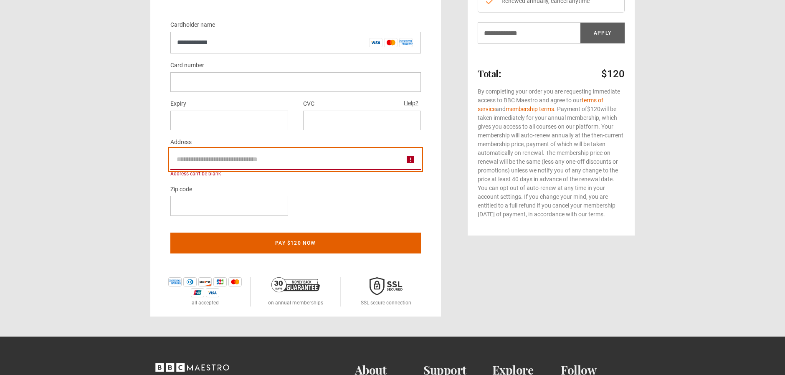
click at [248, 161] on input "Address" at bounding box center [295, 159] width 251 height 21
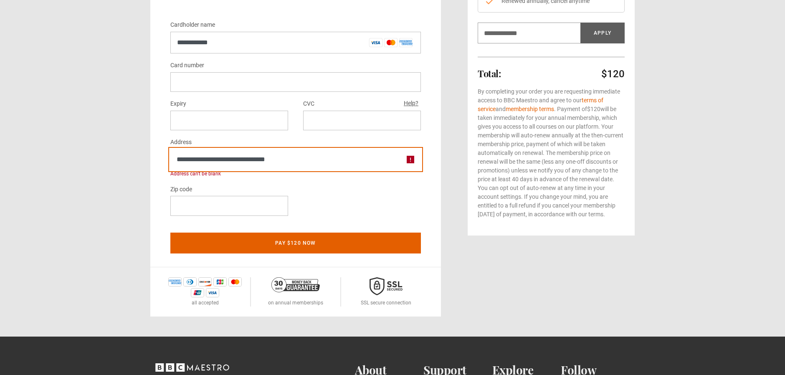
type input "**********"
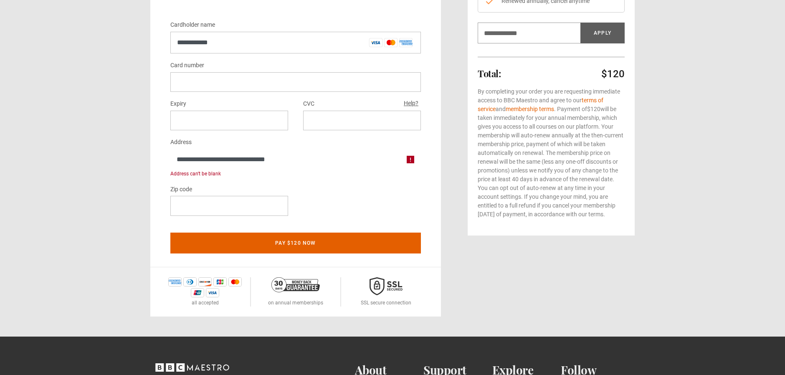
click at [441, 171] on div "**********" at bounding box center [392, 87] width 484 height 457
click at [455, 161] on div "**********" at bounding box center [392, 87] width 484 height 457
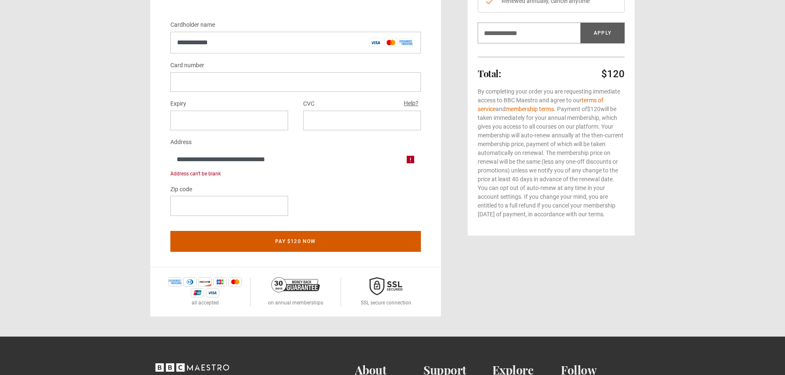
click at [321, 242] on button "Pay $120 now" at bounding box center [295, 241] width 251 height 21
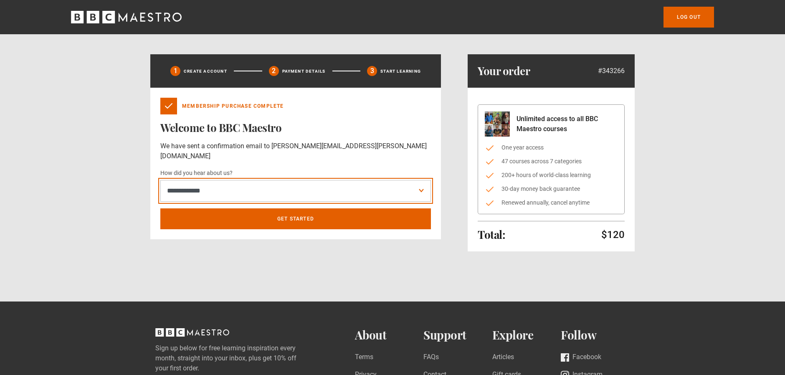
select select "******"
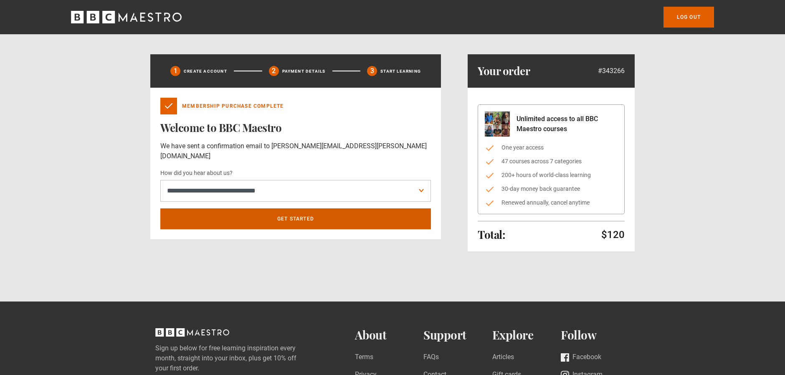
click at [230, 208] on link "Get Started" at bounding box center [295, 218] width 271 height 21
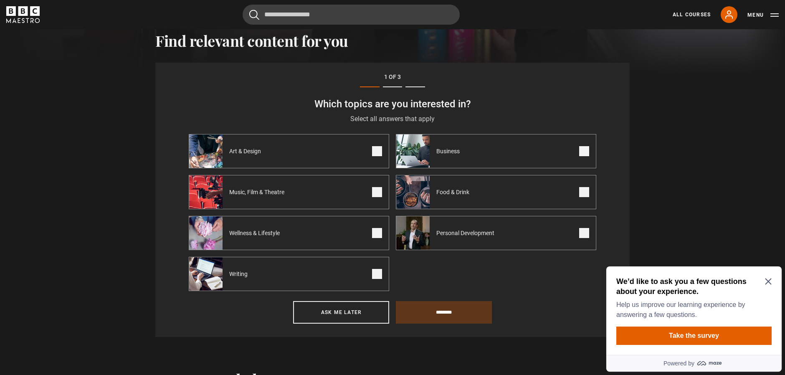
click at [764, 281] on h2 "We’d like to ask you a few questions about your experience." at bounding box center [692, 286] width 152 height 20
click at [772, 282] on div "We’d like to ask you a few questions about your experience. Help us improve our…" at bounding box center [693, 310] width 175 height 89
click at [769, 281] on icon "Close Maze Prompt" at bounding box center [768, 282] width 6 height 6
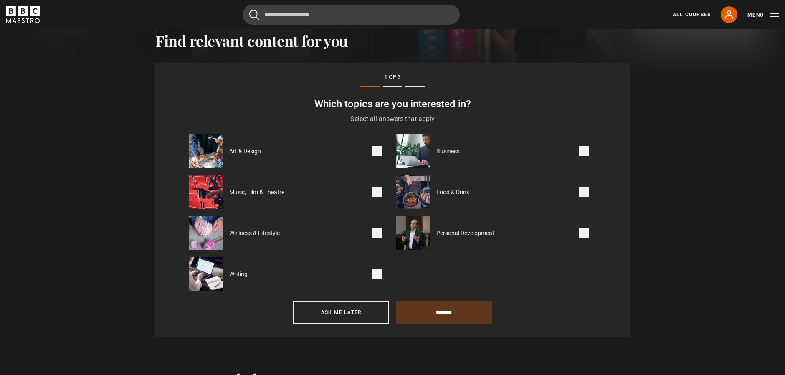
click at [588, 233] on span at bounding box center [584, 233] width 10 height 10
click at [582, 148] on span at bounding box center [584, 151] width 10 height 10
click at [376, 231] on span at bounding box center [377, 233] width 10 height 10
click at [426, 306] on input "********" at bounding box center [444, 312] width 96 height 23
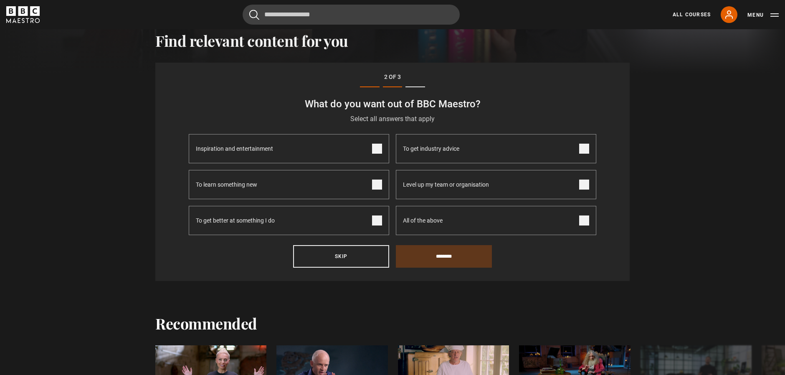
click at [378, 184] on span at bounding box center [377, 185] width 10 height 10
click at [582, 223] on span at bounding box center [584, 220] width 10 height 10
click at [437, 260] on input "********" at bounding box center [444, 256] width 96 height 23
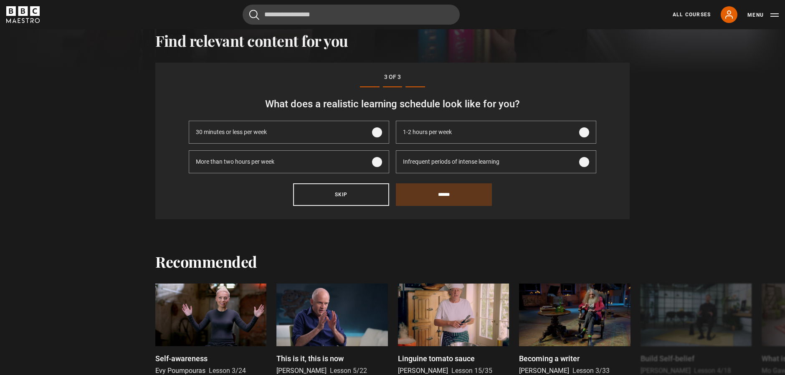
click at [580, 130] on span at bounding box center [584, 132] width 10 height 10
click at [437, 200] on input "******" at bounding box center [444, 194] width 96 height 23
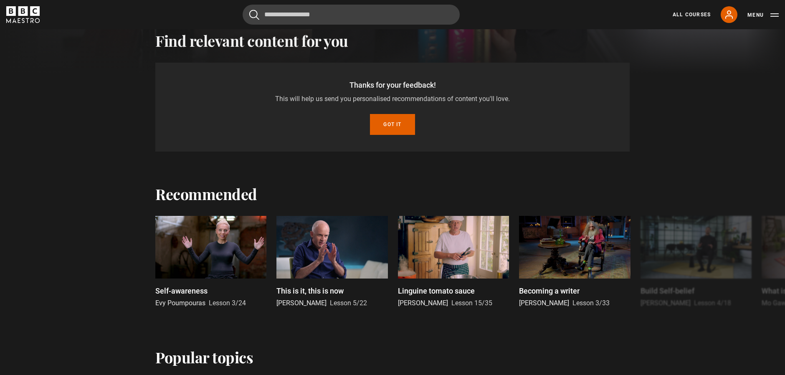
scroll to position [259, 0]
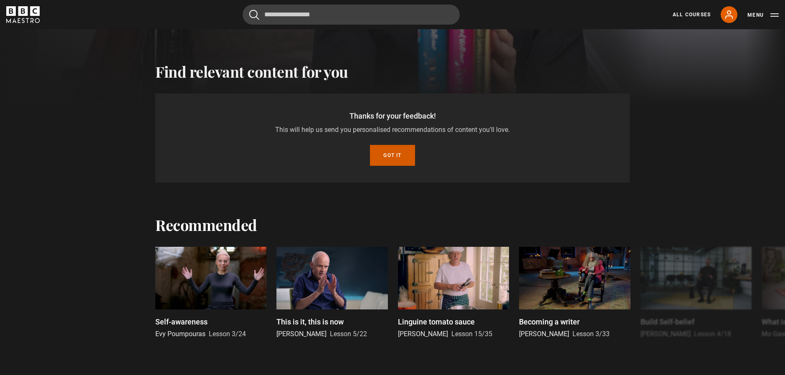
click at [399, 160] on button "Got it" at bounding box center [392, 155] width 45 height 21
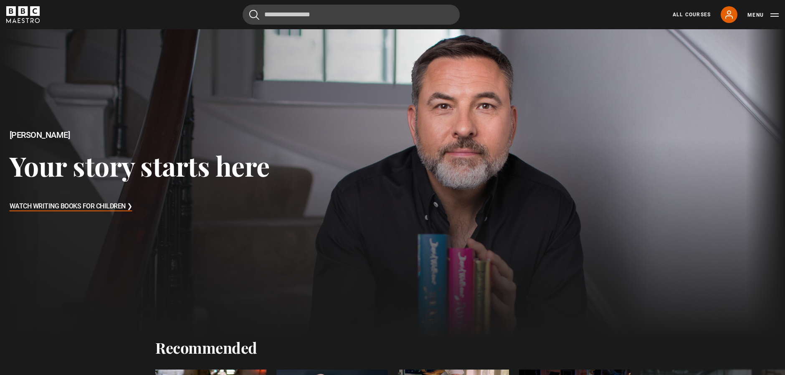
scroll to position [0, 0]
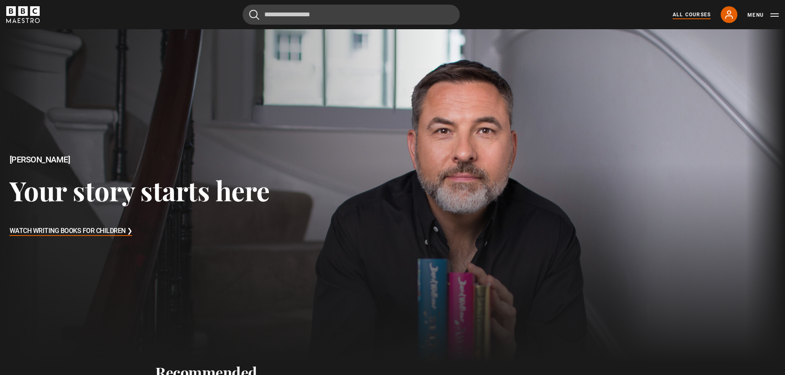
click at [686, 12] on link "All Courses" at bounding box center [692, 15] width 38 height 8
